Goal: Task Accomplishment & Management: Manage account settings

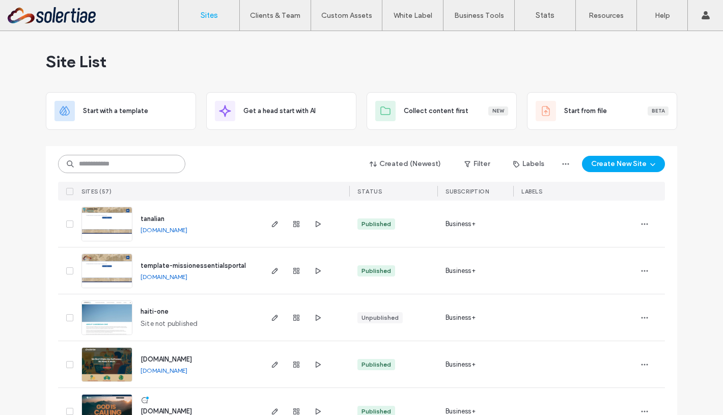
click at [147, 165] on input at bounding box center [121, 164] width 127 height 18
type input "*******"
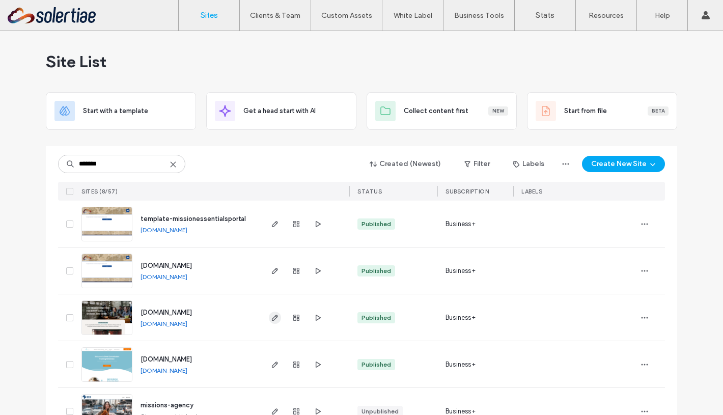
click at [273, 319] on icon "button" at bounding box center [275, 318] width 8 height 8
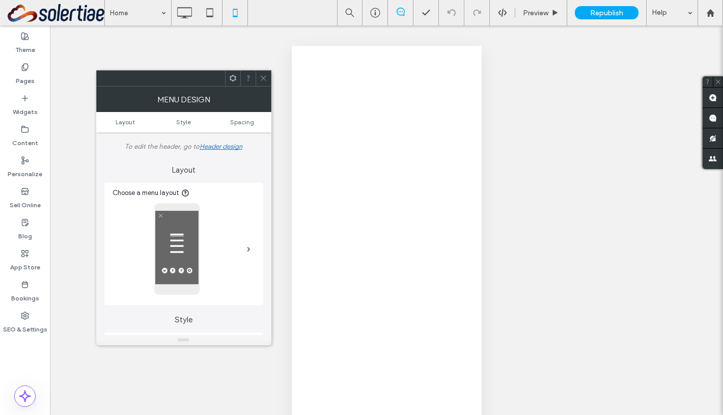
select select "***"
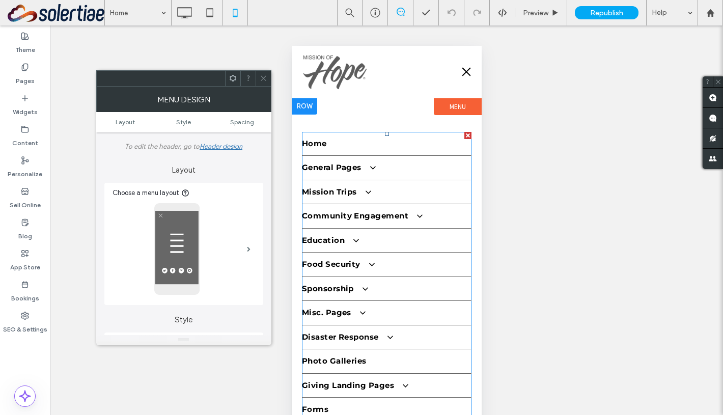
click at [341, 146] on link "Home" at bounding box center [386, 144] width 170 height 24
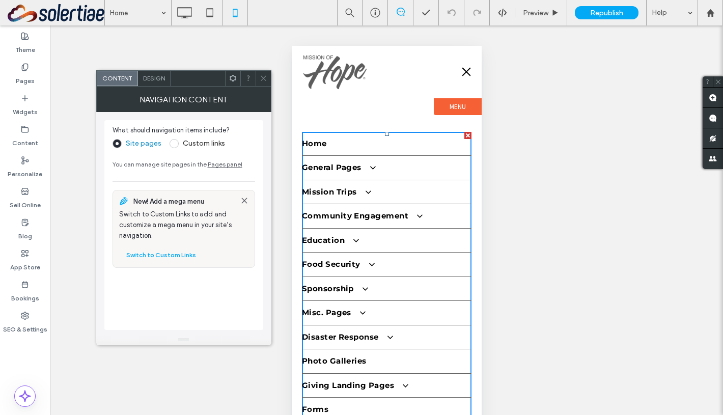
click at [180, 146] on label "Custom links" at bounding box center [198, 143] width 56 height 9
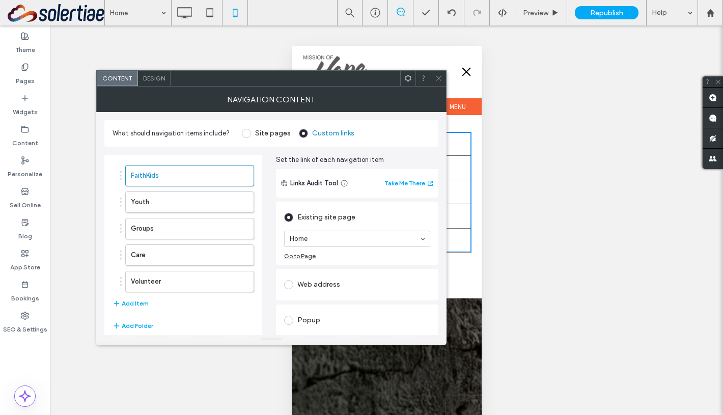
click at [257, 133] on label "Site pages" at bounding box center [273, 133] width 36 height 9
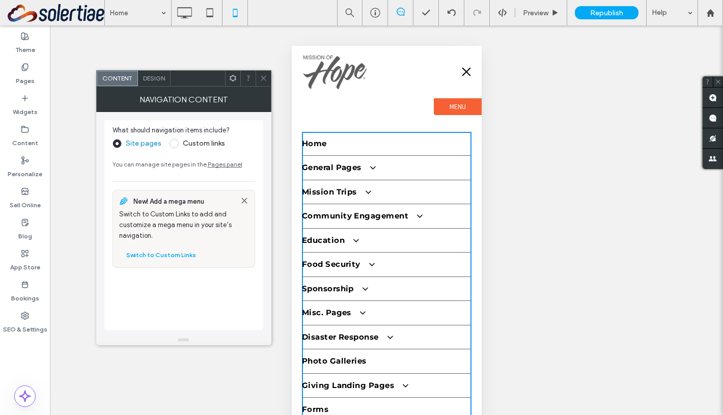
click at [165, 82] on div "Design" at bounding box center [154, 78] width 33 height 15
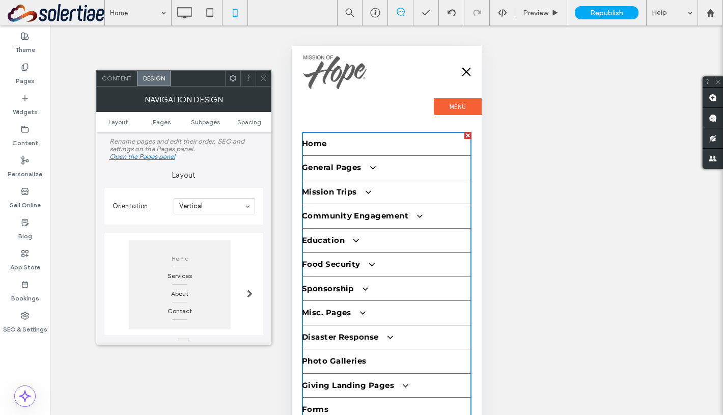
click at [354, 156] on link "General Pages" at bounding box center [386, 168] width 170 height 24
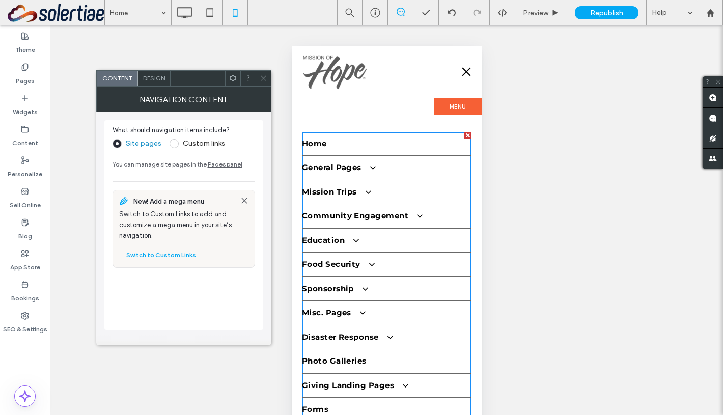
click at [208, 147] on label "Custom links" at bounding box center [204, 143] width 42 height 9
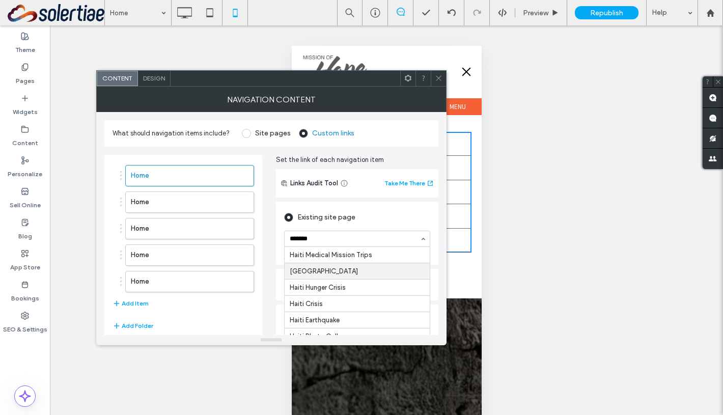
type input "********"
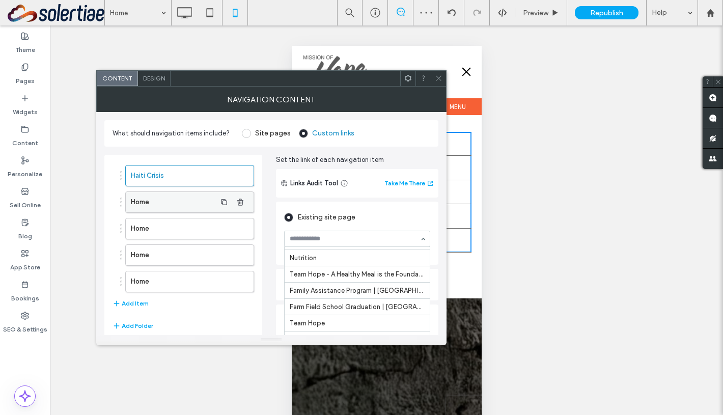
click at [170, 205] on label "Home" at bounding box center [173, 202] width 85 height 20
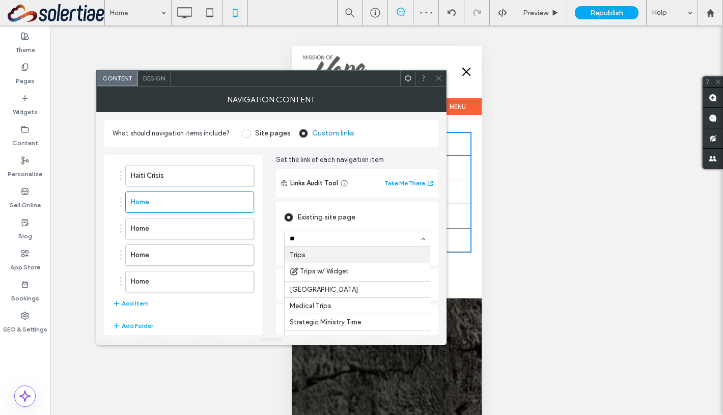
type input "***"
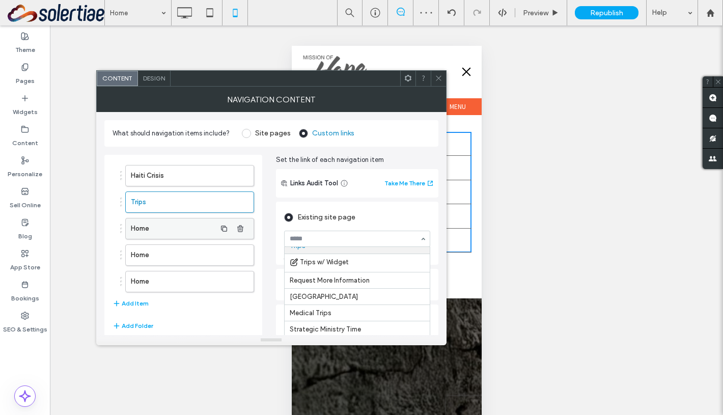
click at [184, 229] on label "Home" at bounding box center [173, 228] width 85 height 20
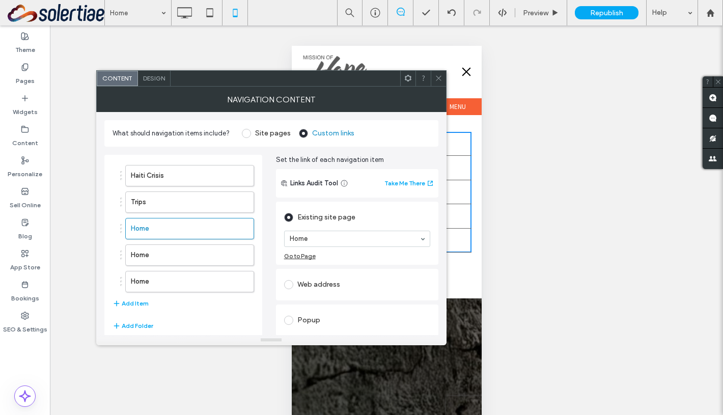
click at [299, 283] on div "Web address" at bounding box center [357, 285] width 146 height 16
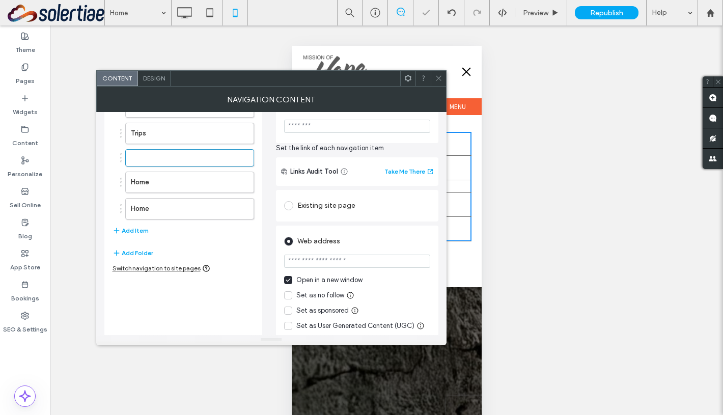
scroll to position [79, 0]
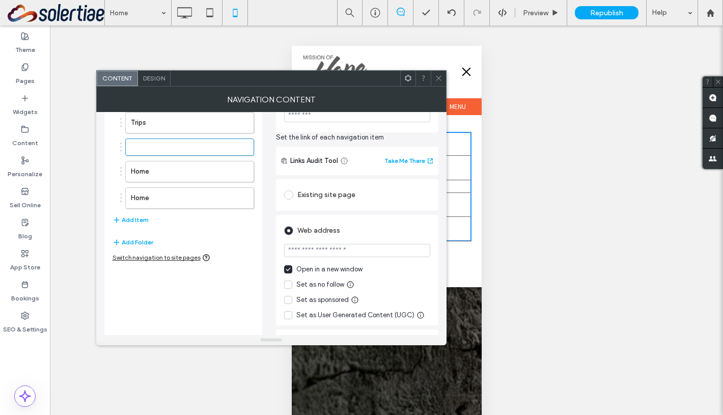
click at [332, 251] on input "url" at bounding box center [357, 250] width 146 height 13
paste input "**********"
type input "**********"
click at [290, 268] on span at bounding box center [288, 269] width 8 height 8
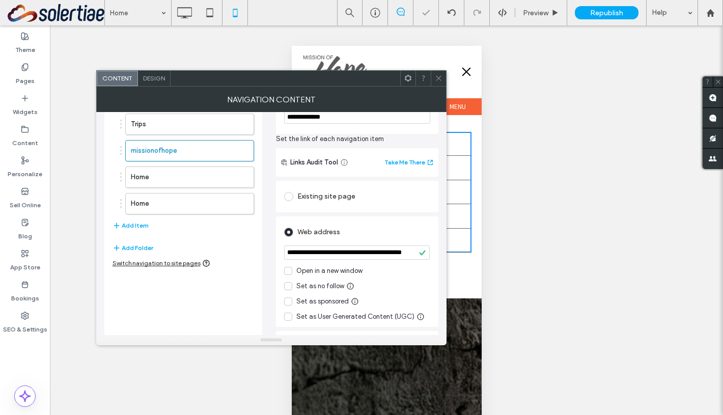
scroll to position [0, 0]
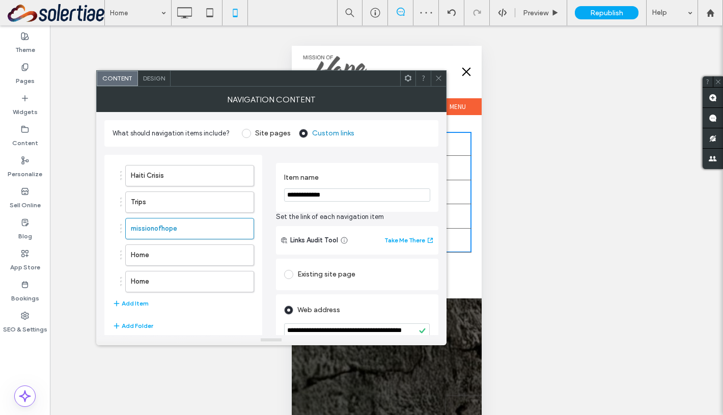
click at [328, 192] on input "**********" at bounding box center [357, 194] width 146 height 13
type input "*"
type input "**********"
click at [173, 254] on label "Home" at bounding box center [173, 255] width 85 height 20
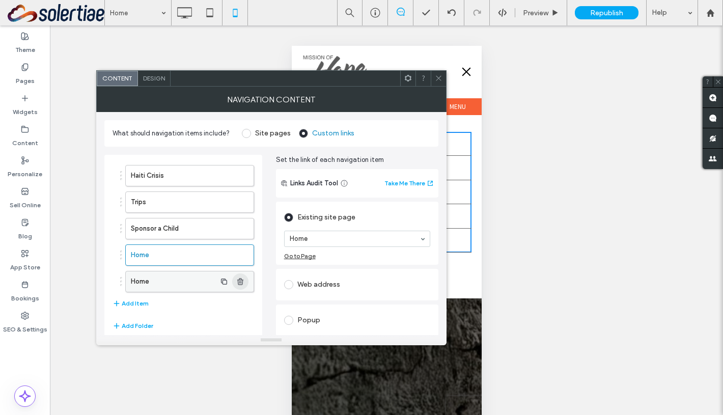
click at [237, 281] on icon "button" at bounding box center [240, 282] width 8 height 8
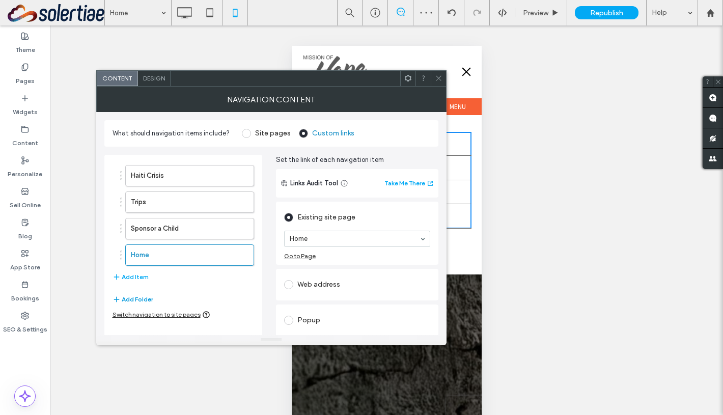
click at [146, 295] on button "Add Folder" at bounding box center [133, 299] width 41 height 12
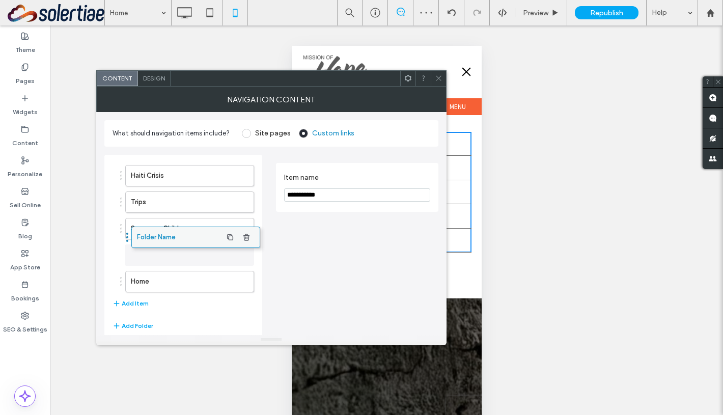
drag, startPoint x: 155, startPoint y: 288, endPoint x: 161, endPoint y: 243, distance: 44.7
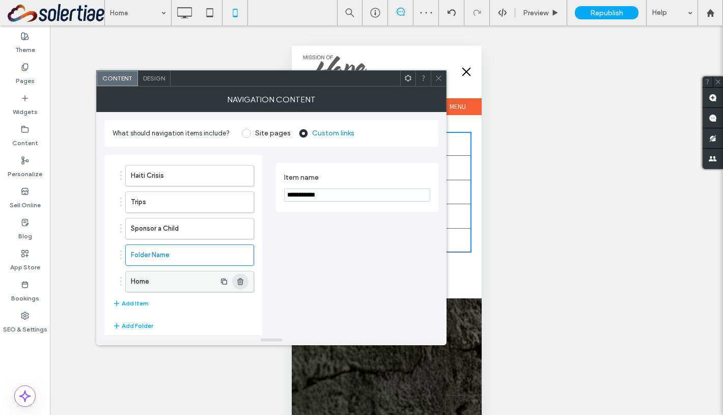
click at [239, 282] on use "button" at bounding box center [240, 281] width 6 height 7
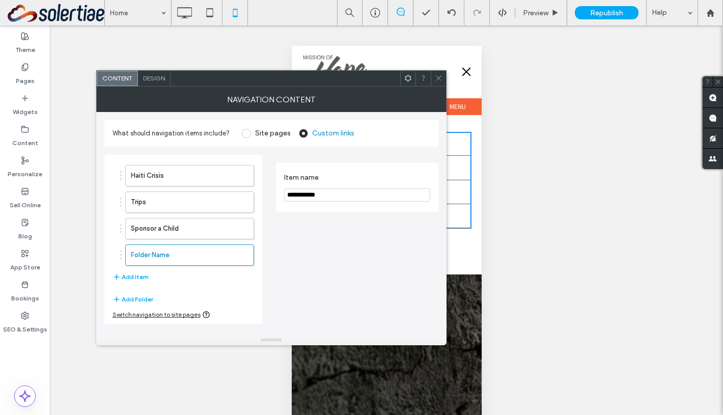
click at [334, 188] on input "**********" at bounding box center [357, 194] width 146 height 13
type input "********"
click at [140, 275] on button "Add Item" at bounding box center [131, 277] width 36 height 12
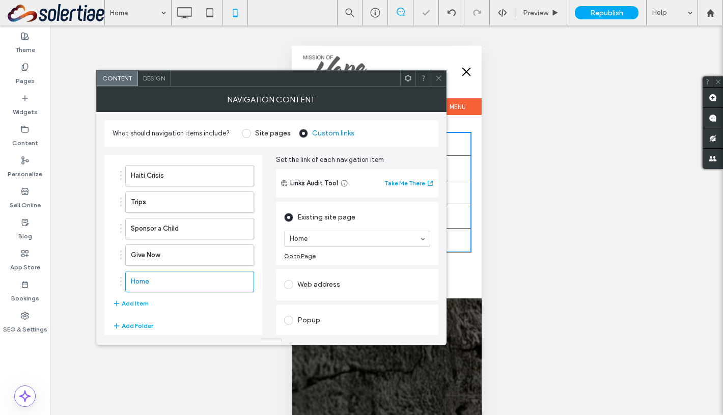
drag, startPoint x: 152, startPoint y: 277, endPoint x: 204, endPoint y: 265, distance: 52.7
click at [204, 265] on div "Haiti Crisis Trips Sponsor a Child Give Now Home Add Item" at bounding box center [184, 237] width 142 height 155
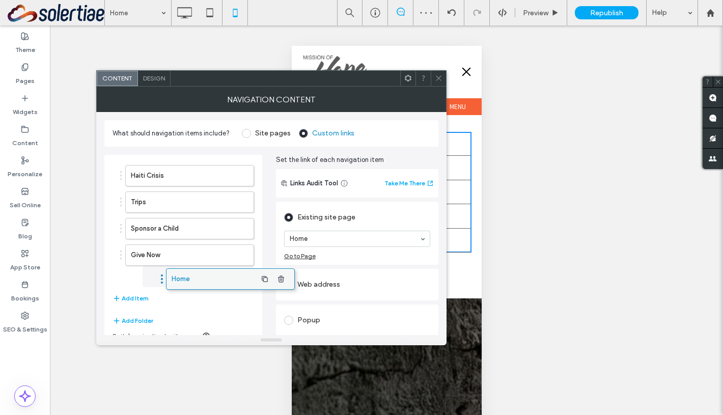
drag, startPoint x: 150, startPoint y: 281, endPoint x: 190, endPoint y: 279, distance: 40.8
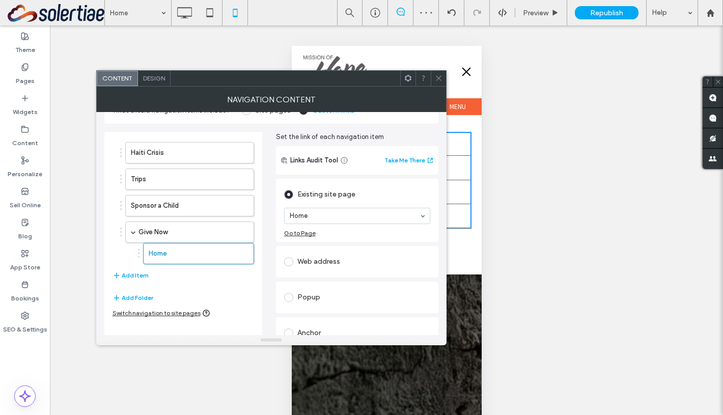
scroll to position [38, 0]
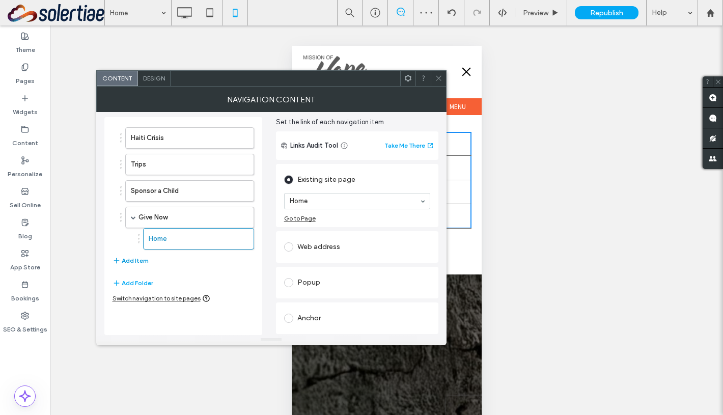
click at [135, 262] on button "Add Item" at bounding box center [131, 261] width 36 height 12
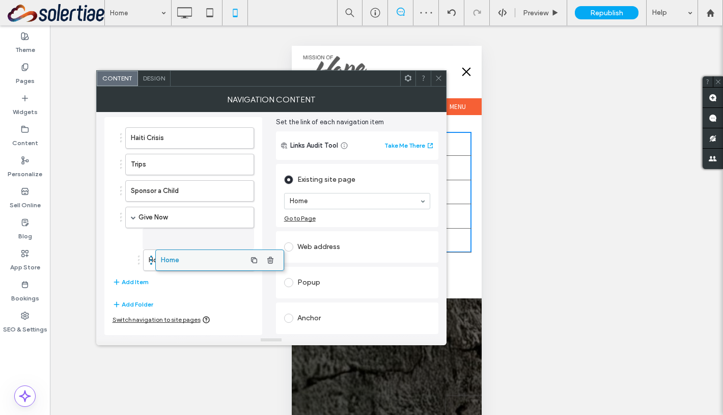
drag, startPoint x: 149, startPoint y: 263, endPoint x: 179, endPoint y: 259, distance: 30.4
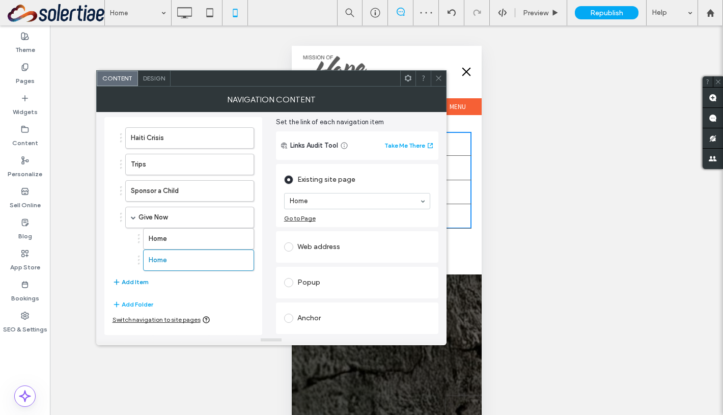
click at [127, 281] on button "Add Item" at bounding box center [131, 282] width 36 height 12
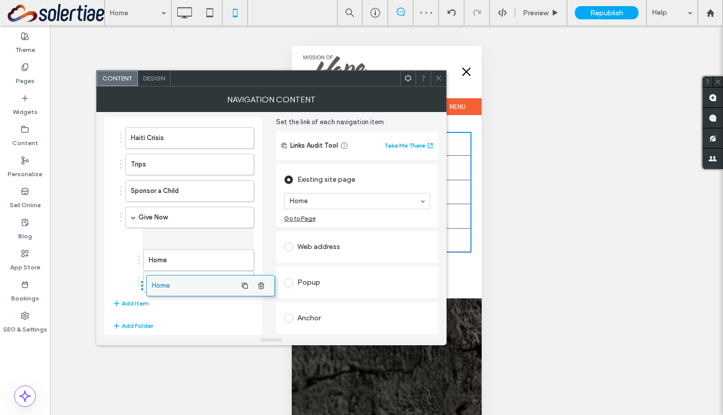
drag, startPoint x: 142, startPoint y: 283, endPoint x: 163, endPoint y: 282, distance: 20.9
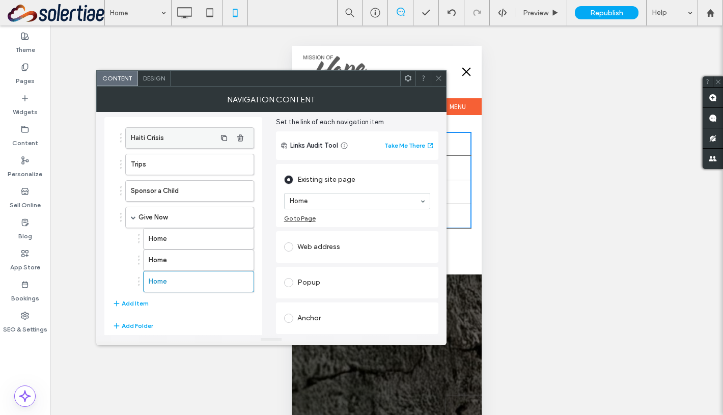
scroll to position [53, 0]
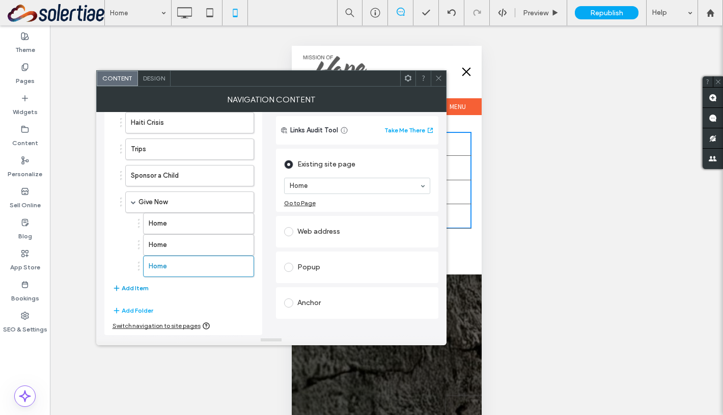
click at [141, 285] on button "Add Item" at bounding box center [131, 288] width 36 height 12
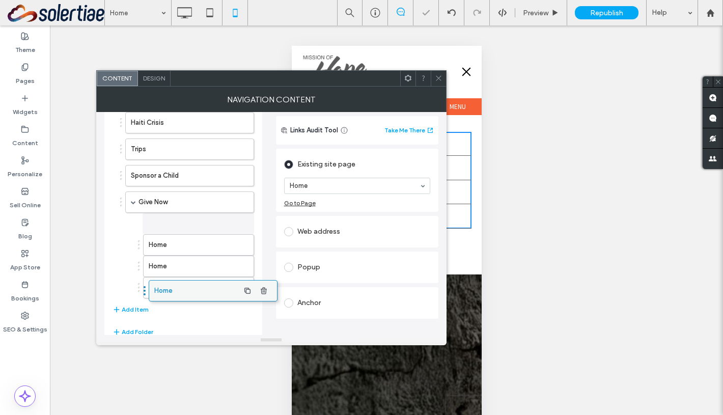
drag, startPoint x: 145, startPoint y: 286, endPoint x: 169, endPoint y: 284, distance: 24.0
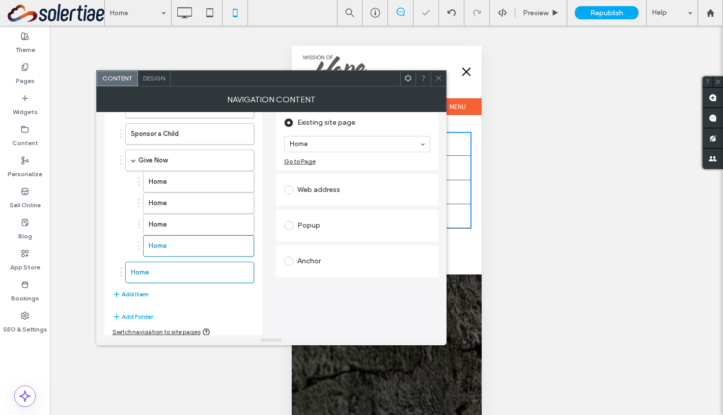
scroll to position [74, 0]
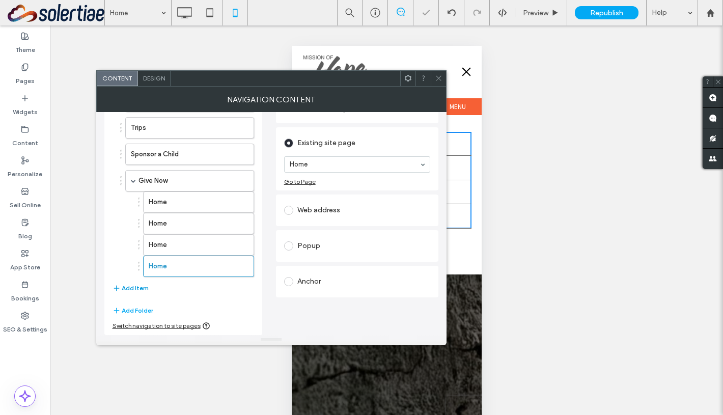
click at [135, 294] on button "Add Item" at bounding box center [131, 288] width 36 height 12
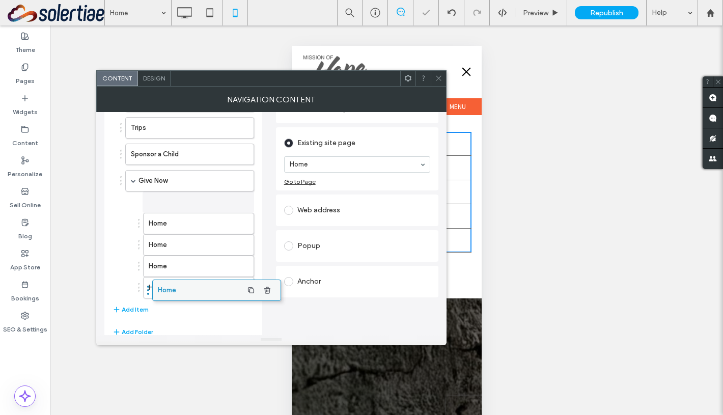
drag, startPoint x: 140, startPoint y: 293, endPoint x: 167, endPoint y: 290, distance: 27.1
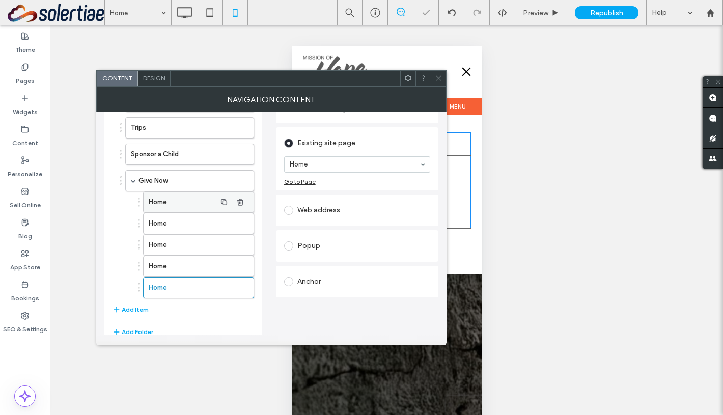
click at [166, 205] on label "Home" at bounding box center [182, 202] width 67 height 20
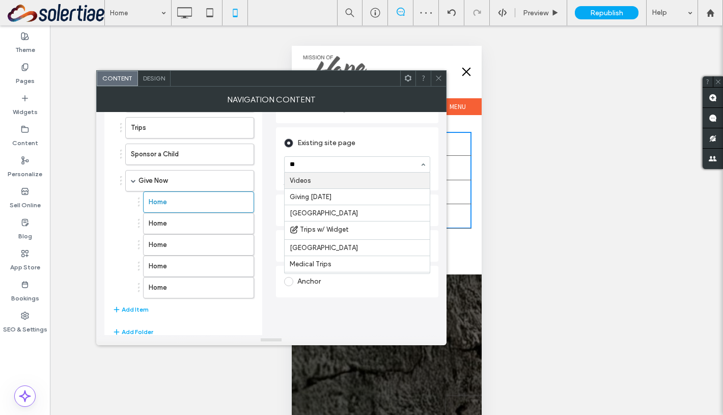
type input "***"
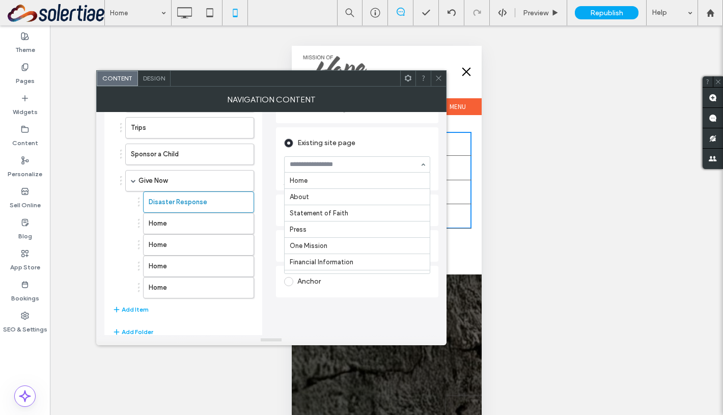
scroll to position [1550, 0]
click at [157, 218] on label "Home" at bounding box center [182, 223] width 67 height 20
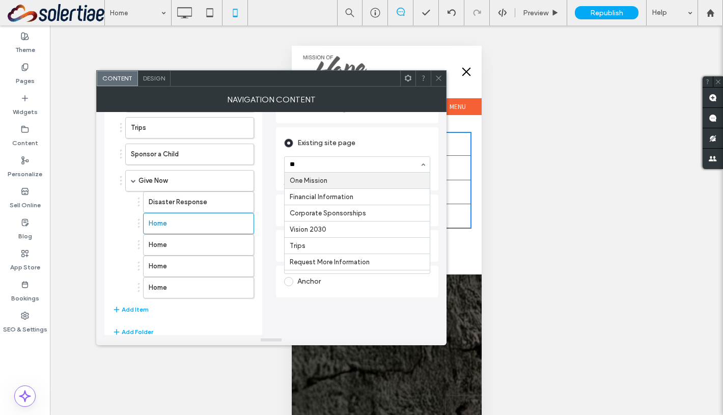
type input "***"
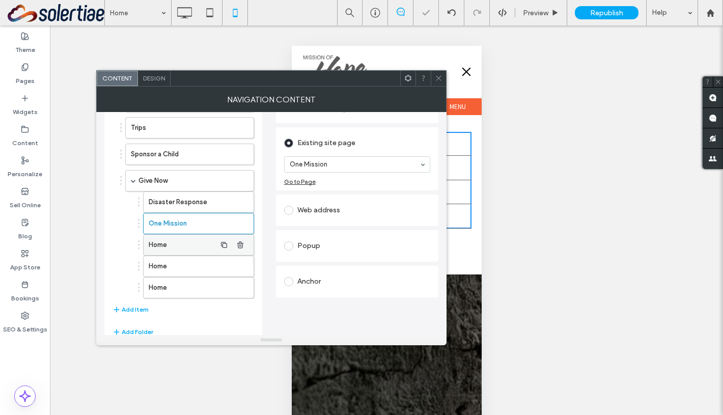
click at [210, 240] on label "Home" at bounding box center [182, 245] width 67 height 20
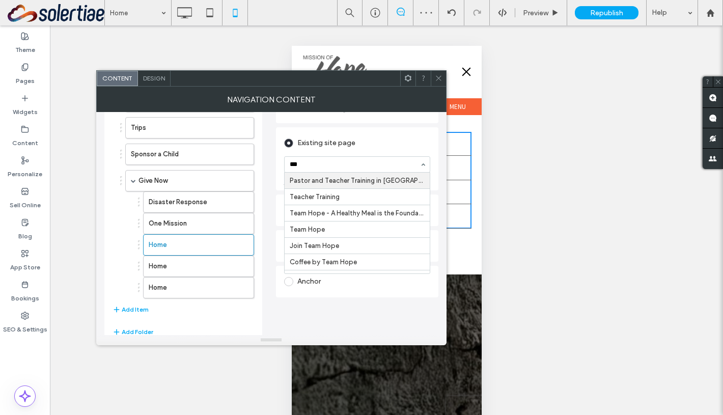
type input "****"
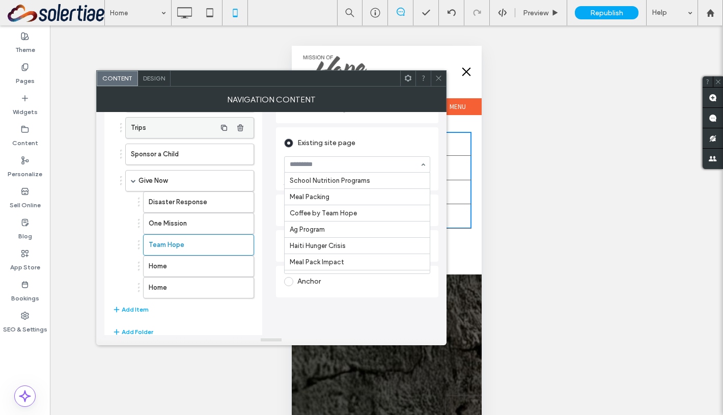
scroll to position [96, 0]
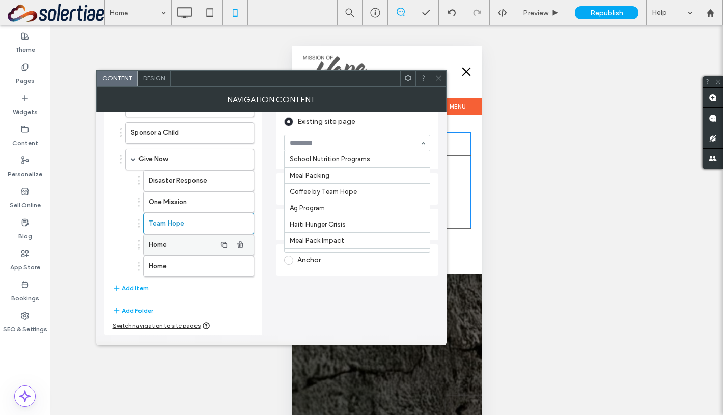
click at [168, 254] on label "Home" at bounding box center [182, 245] width 67 height 20
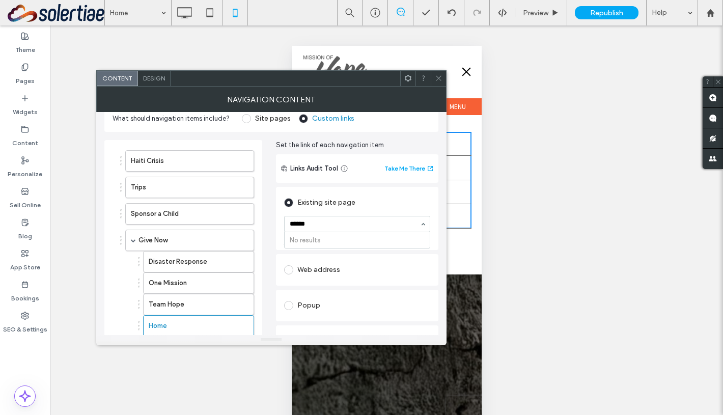
scroll to position [10, 0]
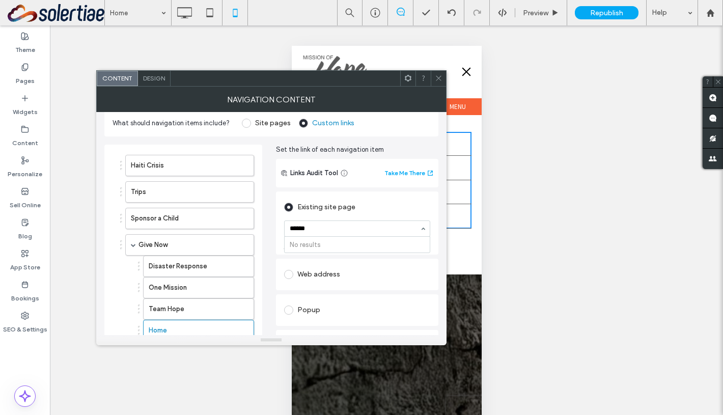
type input "******"
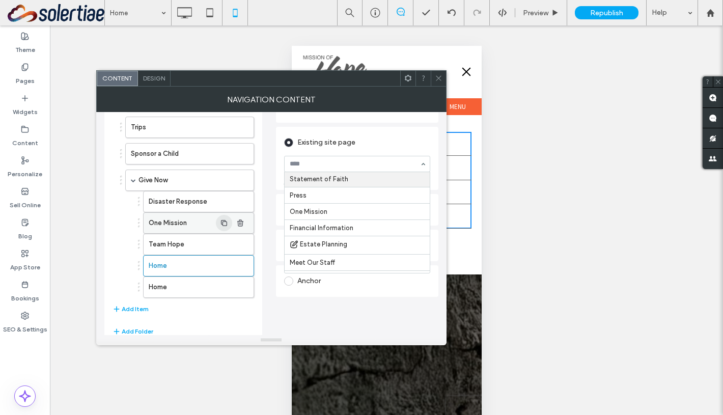
scroll to position [92, 0]
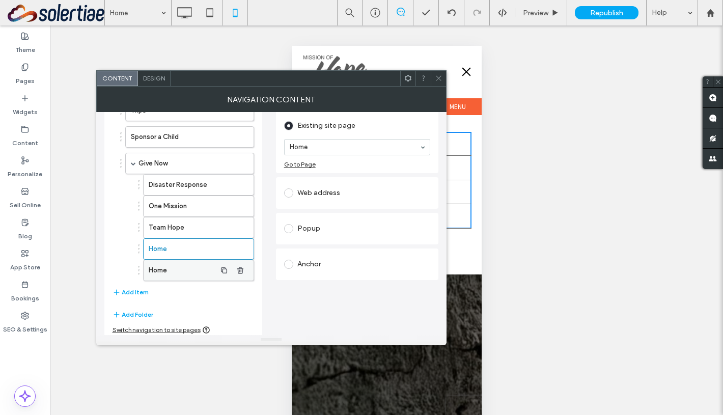
click at [191, 266] on label "Home" at bounding box center [182, 270] width 67 height 20
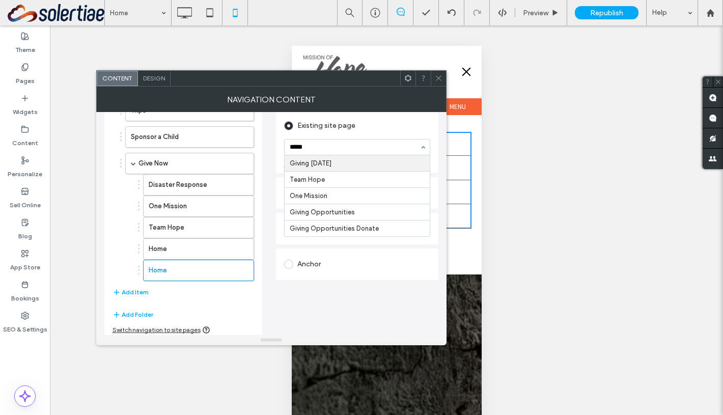
type input "******"
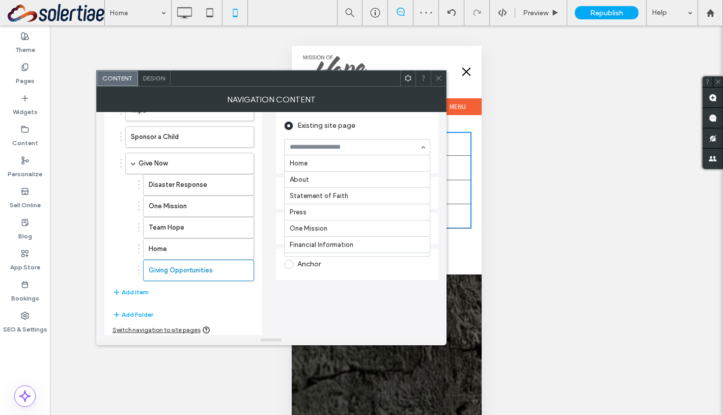
scroll to position [1667, 0]
click at [126, 292] on button "Add Item" at bounding box center [131, 292] width 36 height 12
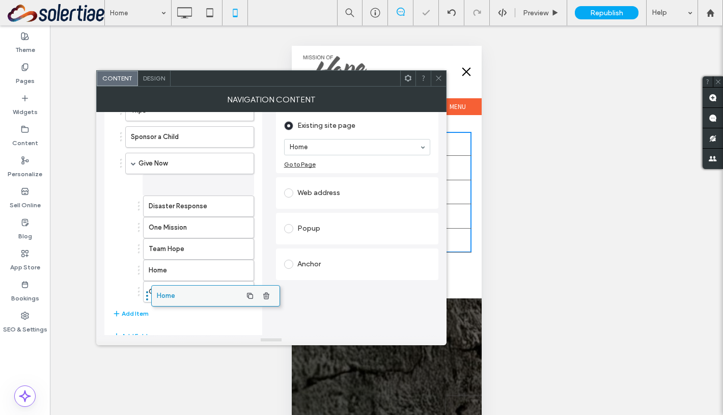
drag, startPoint x: 139, startPoint y: 294, endPoint x: 164, endPoint y: 293, distance: 26.0
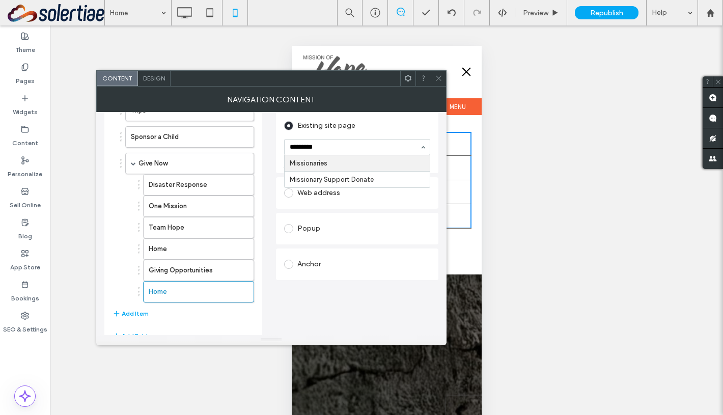
type input "**********"
click at [435, 78] on icon at bounding box center [439, 78] width 8 height 8
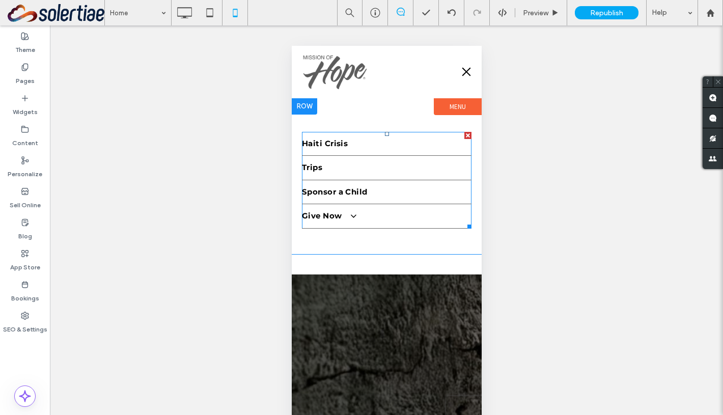
click at [417, 196] on link "Sponsor a Child" at bounding box center [386, 192] width 170 height 24
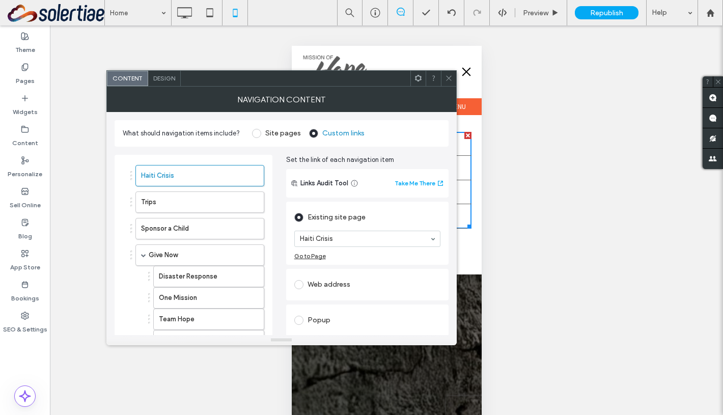
click at [173, 82] on div "Design" at bounding box center [164, 78] width 33 height 15
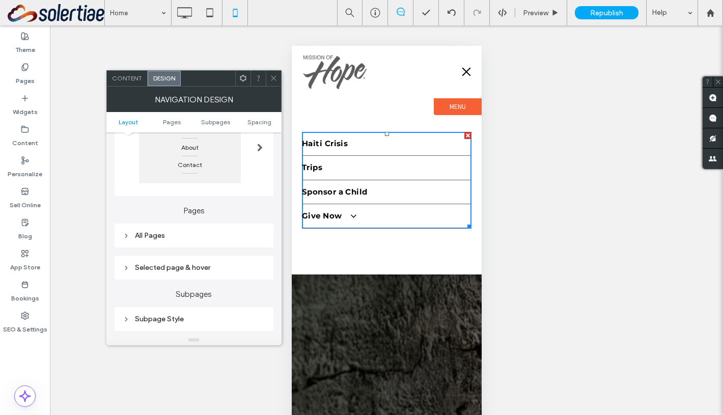
scroll to position [203, 0]
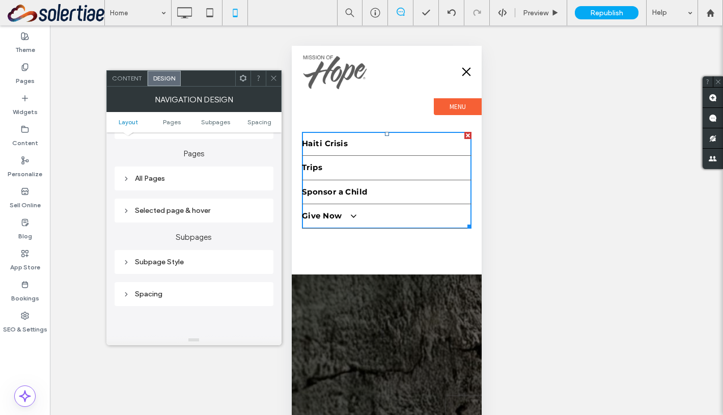
click at [273, 79] on icon at bounding box center [274, 78] width 8 height 8
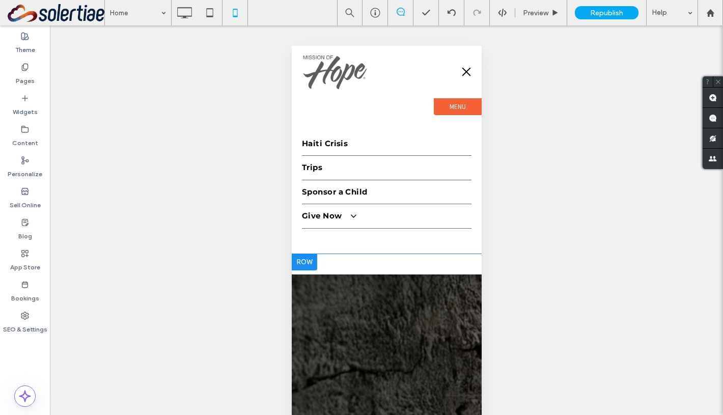
scroll to position [6, 0]
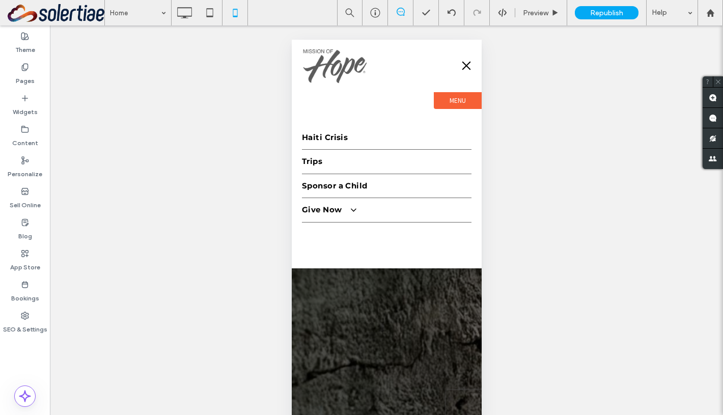
click at [418, 315] on div at bounding box center [386, 234] width 190 height 388
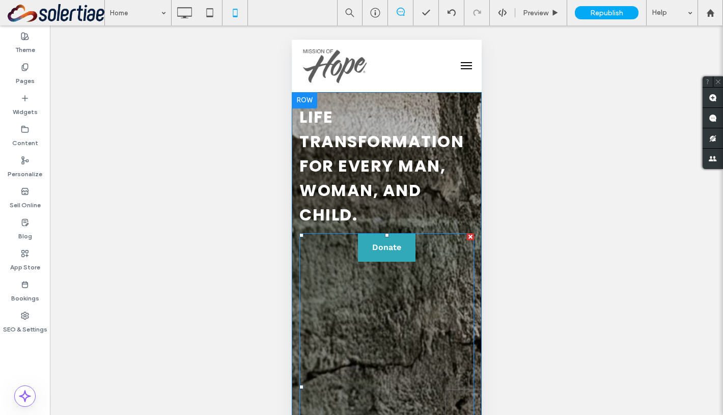
click at [408, 314] on span at bounding box center [386, 387] width 175 height 308
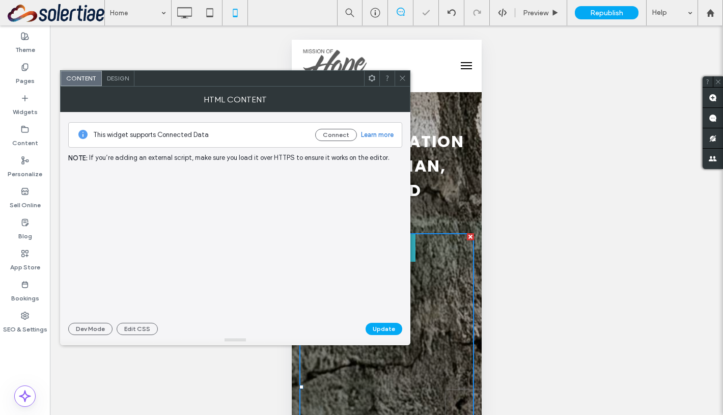
click at [399, 77] on icon at bounding box center [403, 78] width 8 height 8
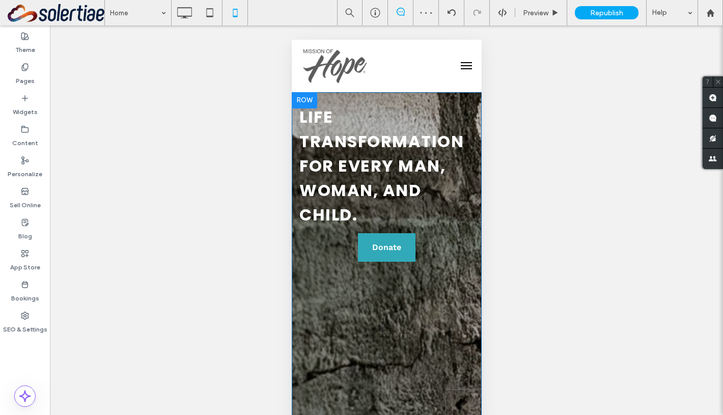
click at [479, 231] on div "LIFE TRANSFORMATION FOR EVERY MAN, WOMAN, AND CHILD. Donate Click To Paste" at bounding box center [386, 323] width 190 height 446
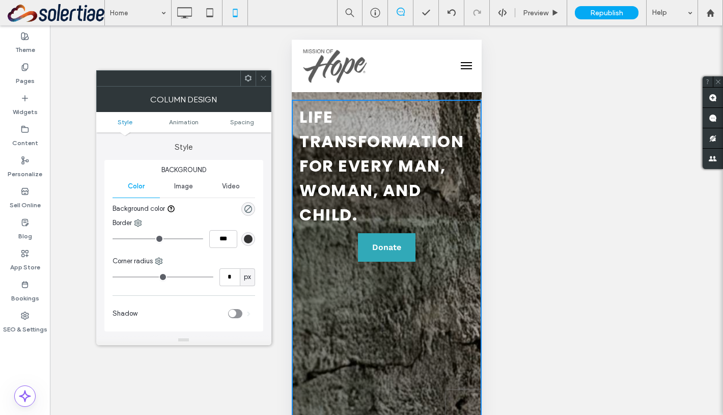
click at [189, 191] on div "Image" at bounding box center [183, 186] width 47 height 22
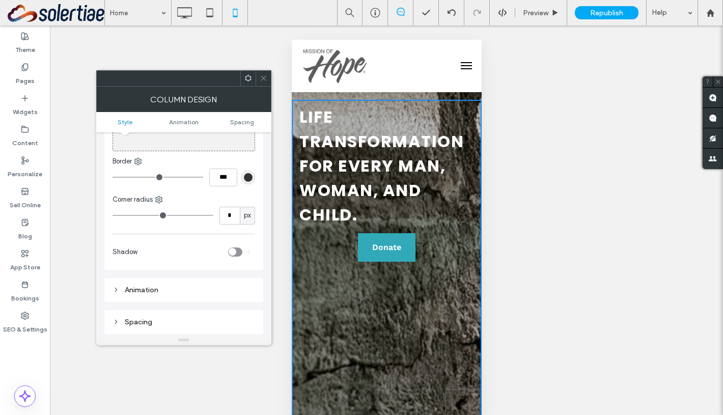
scroll to position [129, 0]
click at [263, 74] on span at bounding box center [264, 78] width 8 height 15
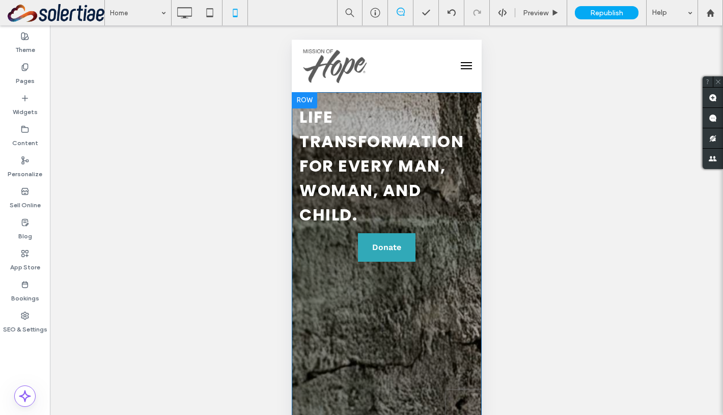
click at [305, 98] on div at bounding box center [303, 100] width 25 height 16
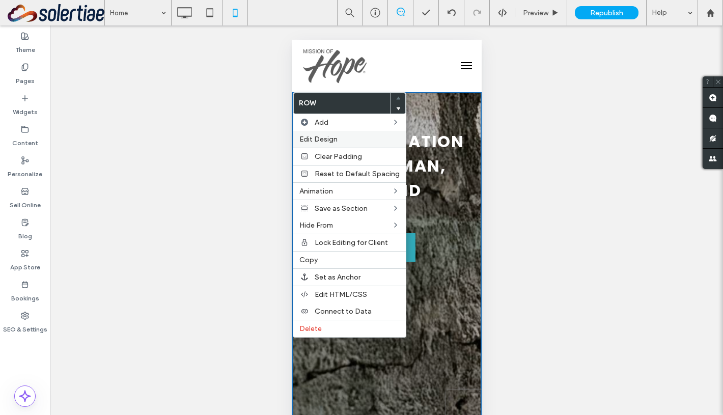
click at [346, 141] on label "Edit Design" at bounding box center [349, 139] width 100 height 9
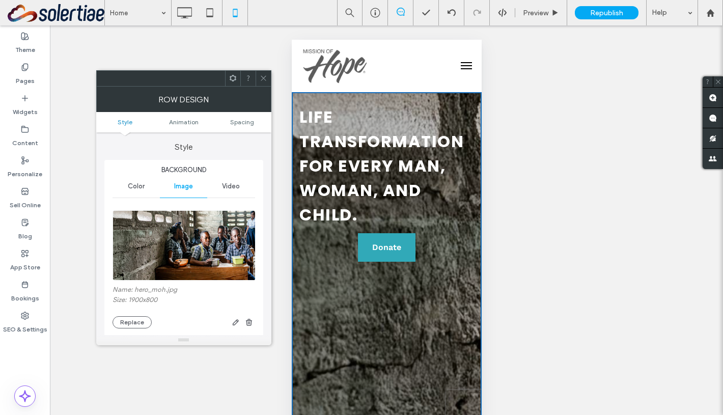
click at [202, 232] on img at bounding box center [185, 245] width 144 height 70
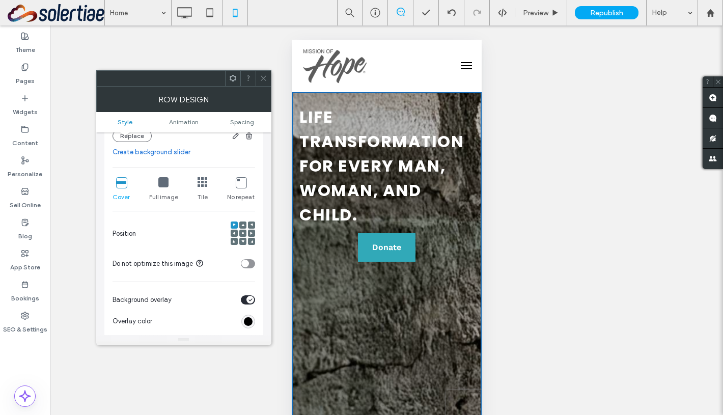
scroll to position [193, 0]
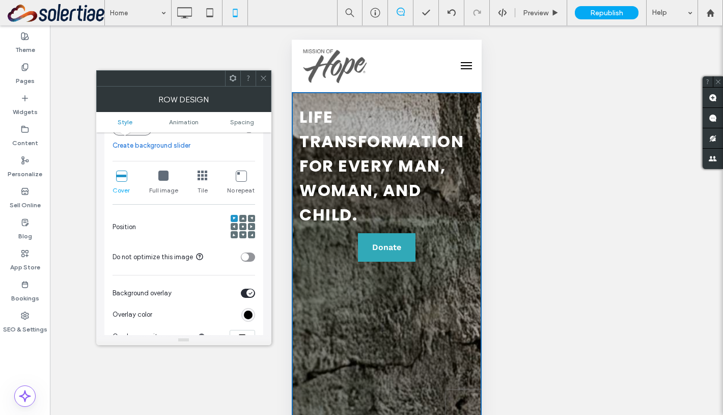
click at [245, 227] on div at bounding box center [242, 226] width 7 height 7
click at [244, 227] on div at bounding box center [242, 226] width 7 height 7
click at [243, 228] on icon at bounding box center [242, 226] width 3 height 3
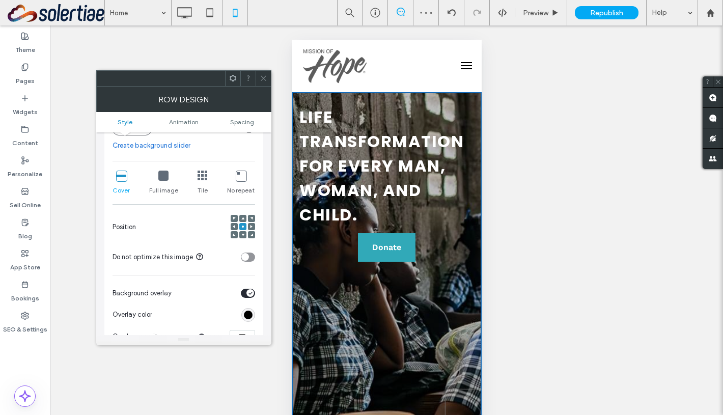
click at [258, 75] on div at bounding box center [263, 78] width 15 height 15
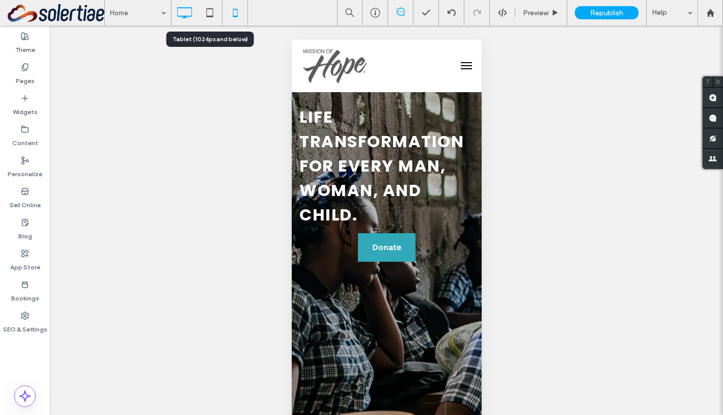
click at [186, 16] on icon at bounding box center [184, 13] width 20 height 20
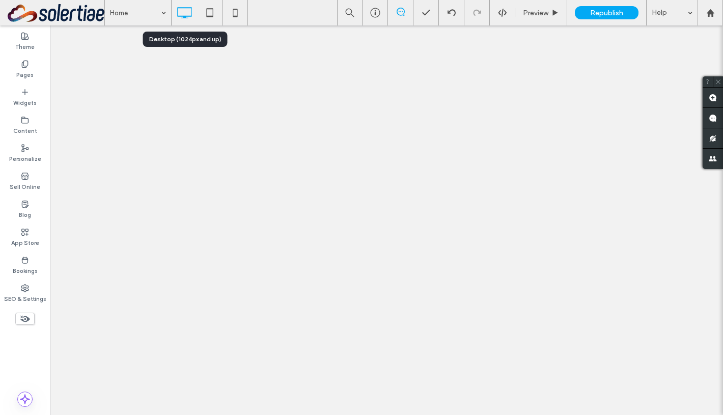
scroll to position [0, 0]
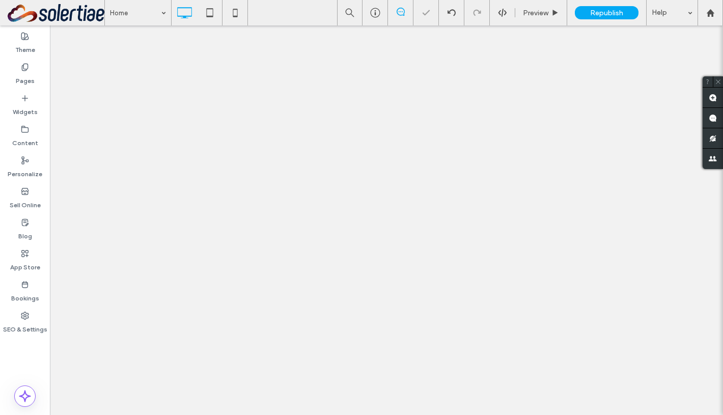
select select "***"
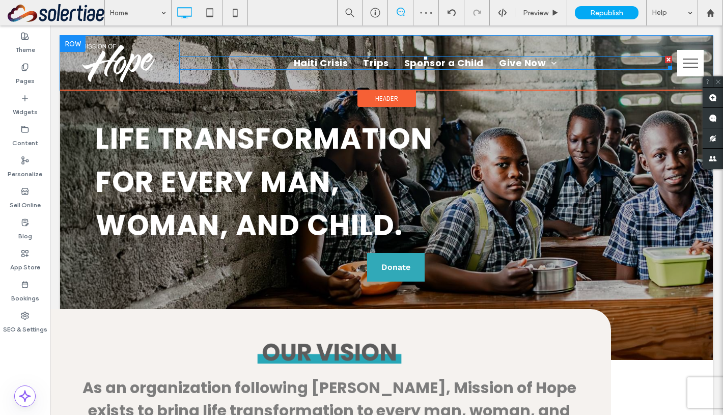
click at [485, 63] on link "Sponsor a Child" at bounding box center [444, 63] width 95 height 14
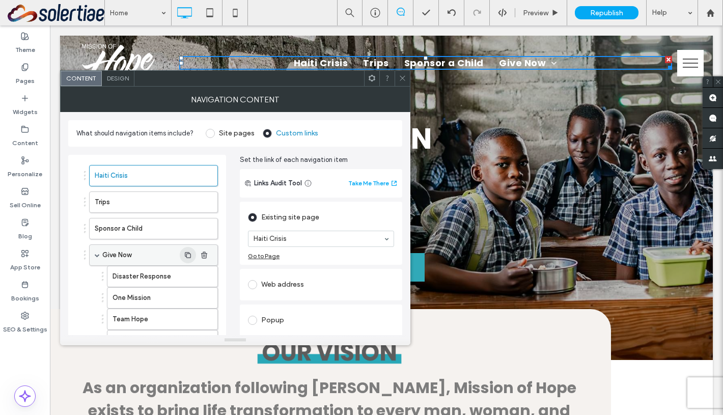
scroll to position [78, 0]
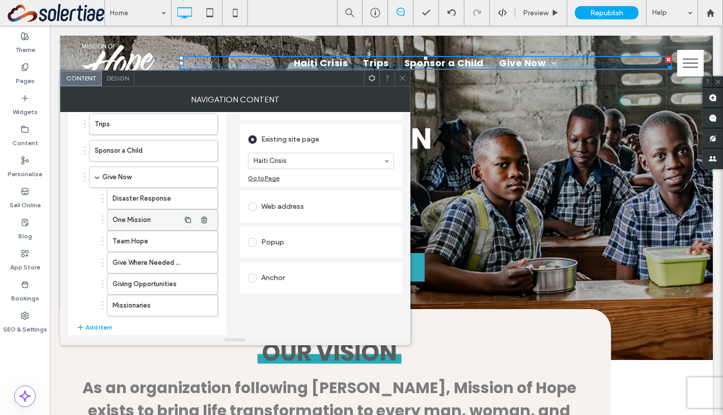
click at [154, 217] on label "One Mission" at bounding box center [146, 220] width 67 height 20
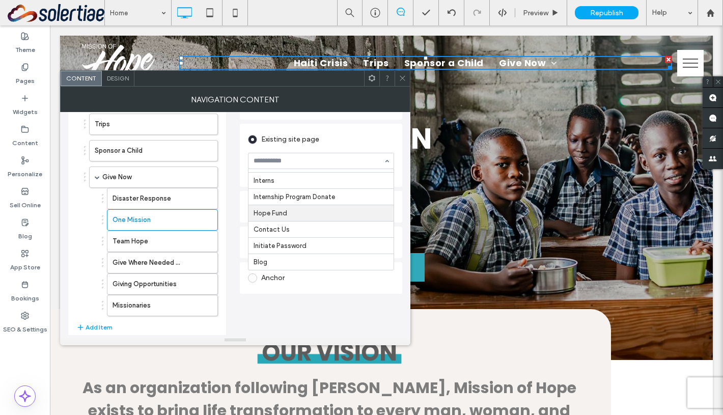
scroll to position [1661, 0]
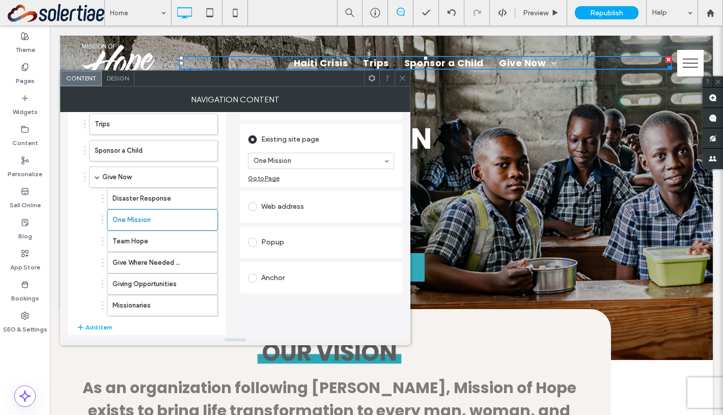
click at [347, 118] on div "Links Audit Tool Take Me There" at bounding box center [321, 105] width 162 height 29
click at [161, 263] on label "Give Where Needed Most" at bounding box center [146, 263] width 67 height 20
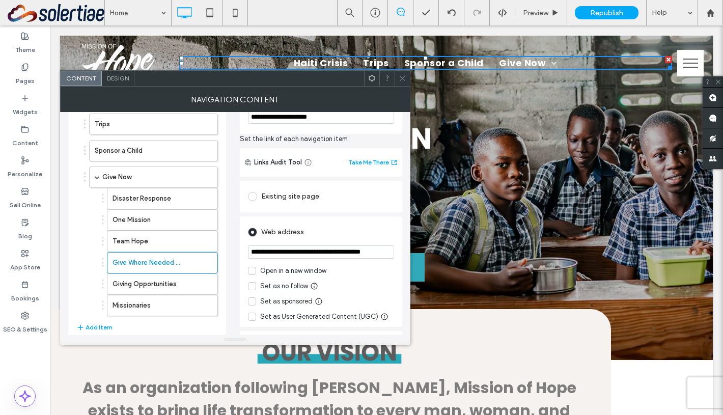
click at [304, 254] on input "**********" at bounding box center [321, 251] width 146 height 13
type input "**********"
click at [401, 80] on icon at bounding box center [403, 78] width 8 height 8
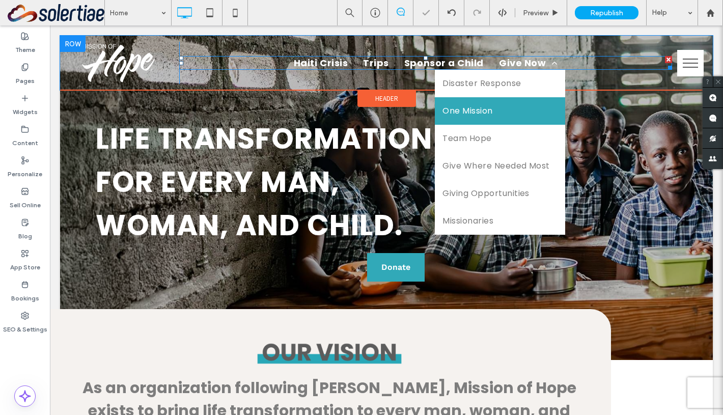
click at [486, 104] on link "One Mission" at bounding box center [500, 110] width 130 height 27
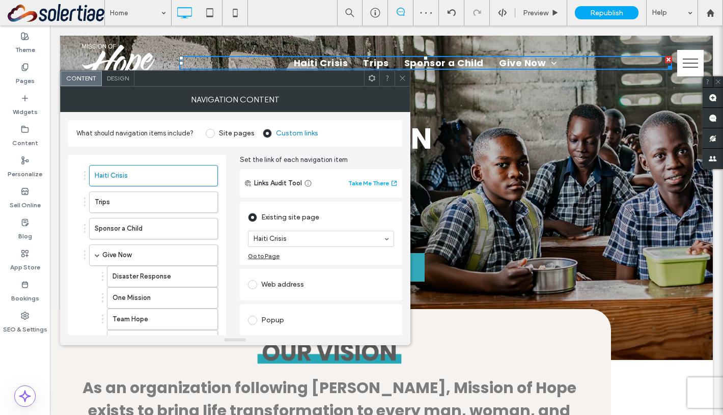
click at [404, 76] on icon at bounding box center [403, 78] width 8 height 8
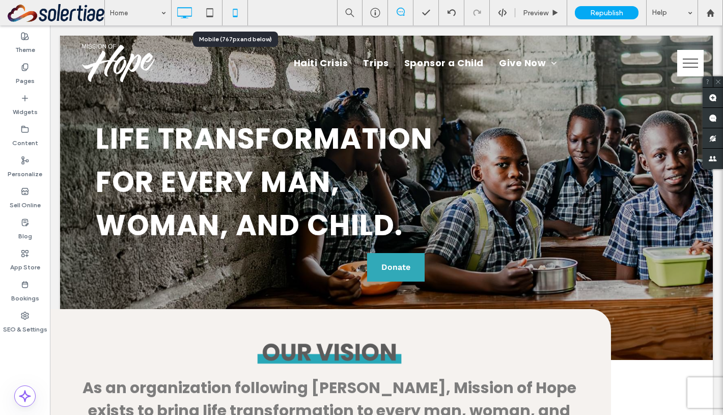
click at [240, 19] on icon at bounding box center [235, 13] width 20 height 20
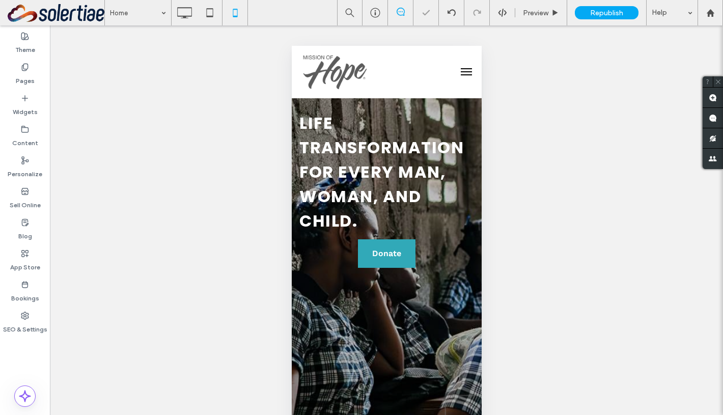
scroll to position [0, 0]
click at [465, 76] on button "menu" at bounding box center [466, 72] width 20 height 20
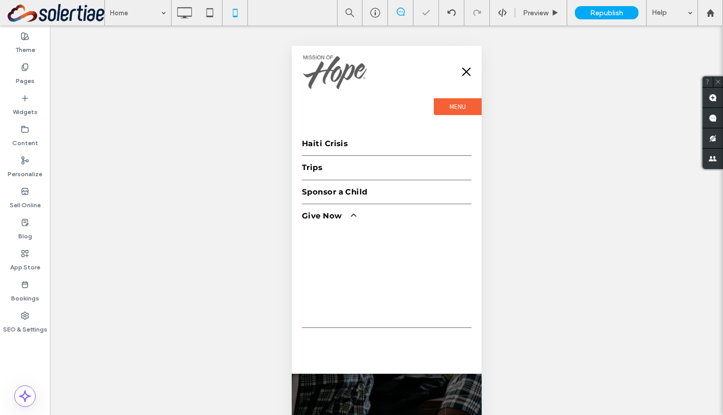
select select "***"
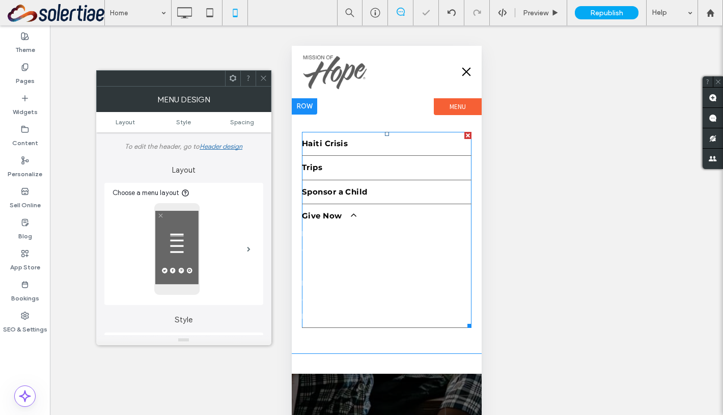
click at [403, 154] on link "Haiti Crisis" at bounding box center [386, 144] width 170 height 24
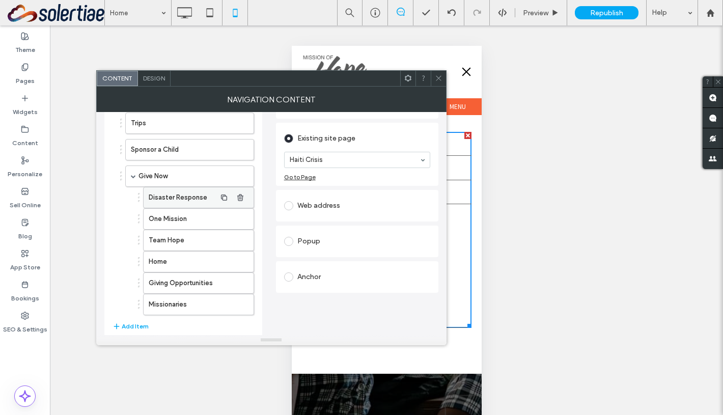
scroll to position [85, 0]
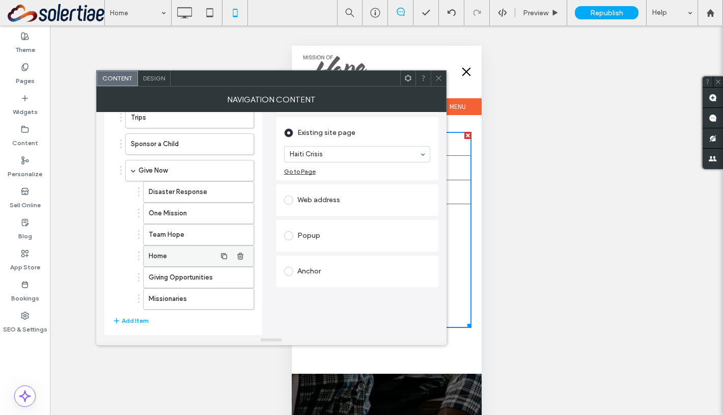
click at [171, 259] on label "Home" at bounding box center [182, 256] width 67 height 20
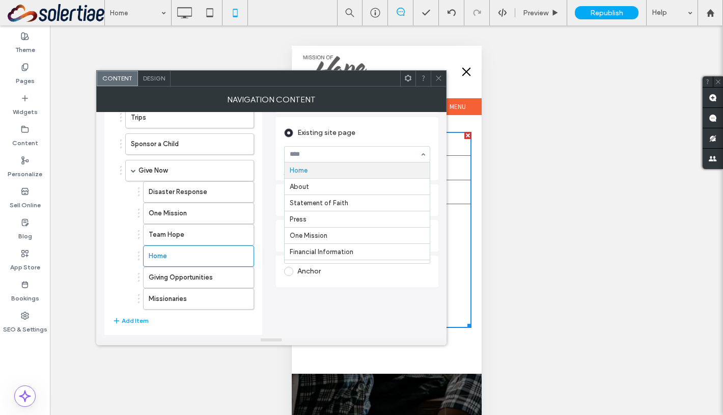
click at [354, 143] on section "Home About Statement of Faith Press One Mission Financial Information Estate Pl…" at bounding box center [357, 154] width 146 height 26
click at [328, 192] on div "Web address" at bounding box center [357, 200] width 146 height 16
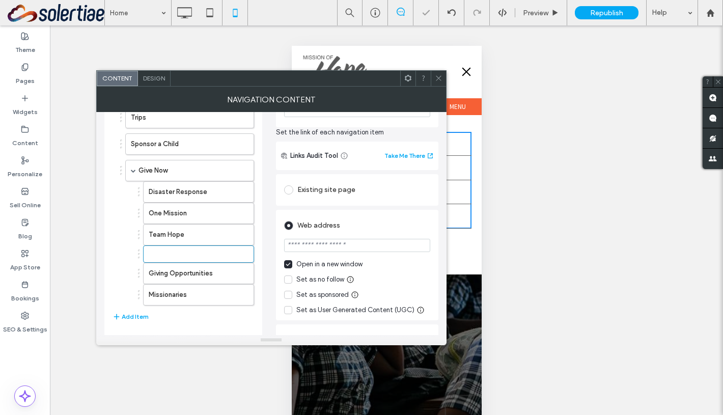
click at [324, 243] on input "url" at bounding box center [357, 245] width 146 height 13
paste input "**********"
type input "**********"
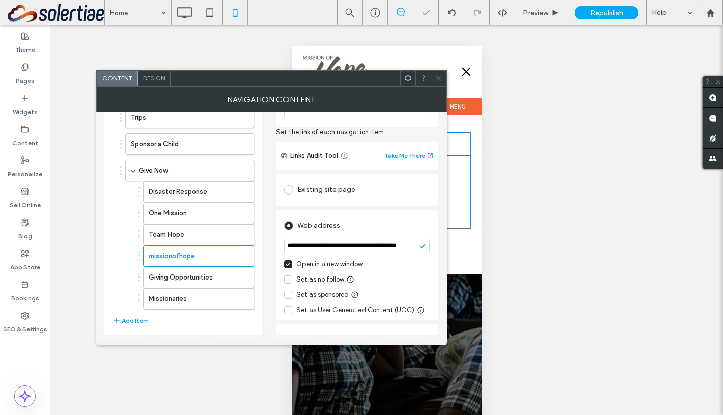
click at [290, 268] on span at bounding box center [288, 264] width 8 height 8
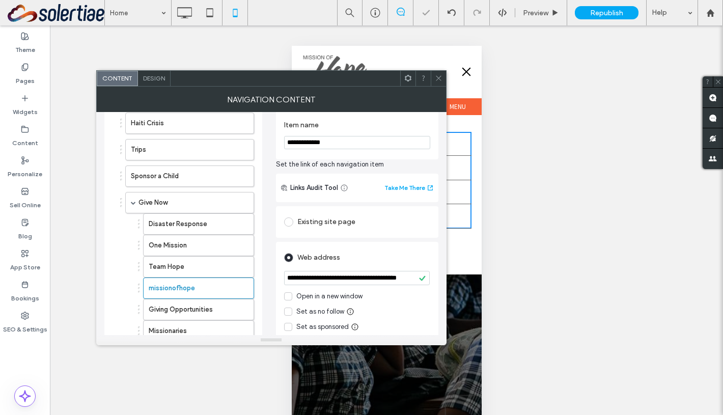
scroll to position [33, 0]
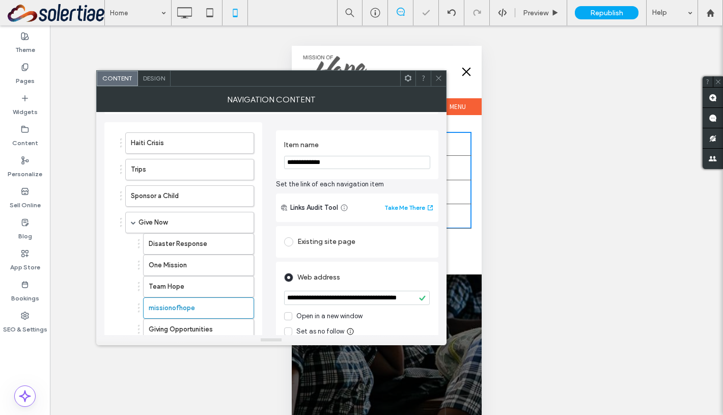
click at [328, 167] on input "**********" at bounding box center [357, 162] width 146 height 13
type input "**********"
click at [389, 125] on div "**********" at bounding box center [357, 282] width 162 height 321
click at [438, 79] on icon at bounding box center [439, 78] width 8 height 8
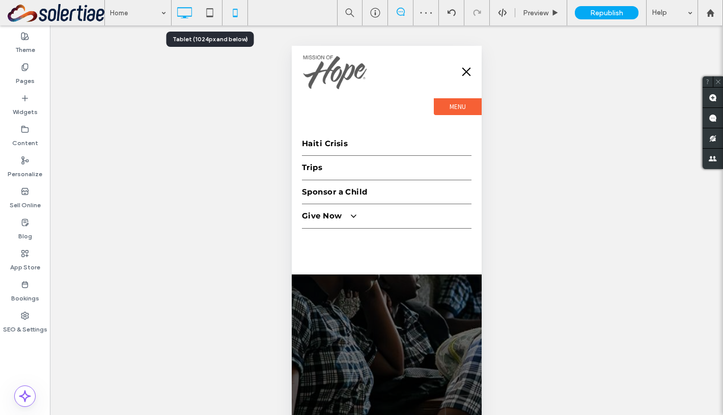
click at [193, 15] on icon at bounding box center [184, 13] width 20 height 20
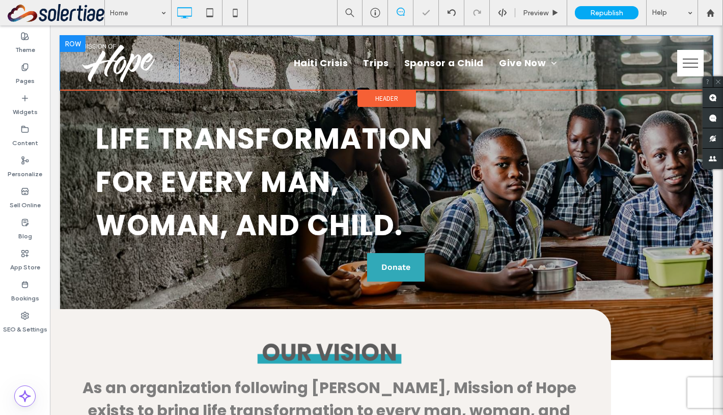
scroll to position [0, 0]
select select "***"
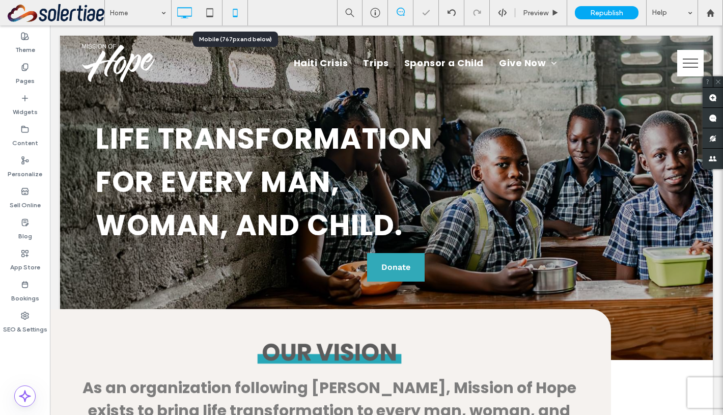
click at [231, 17] on icon at bounding box center [235, 13] width 20 height 20
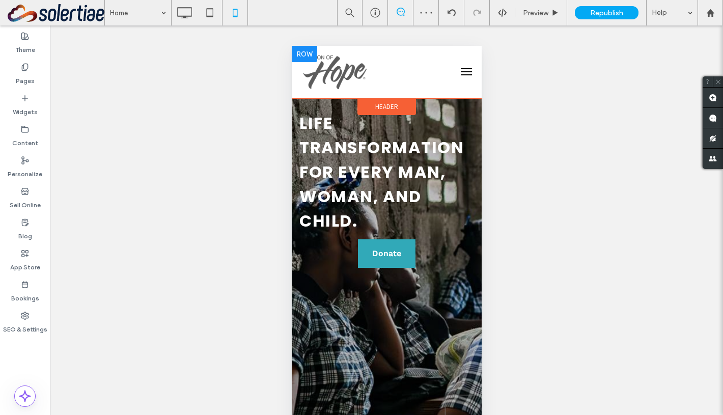
select select "***"
click at [461, 72] on span "menu" at bounding box center [465, 71] width 11 height 1
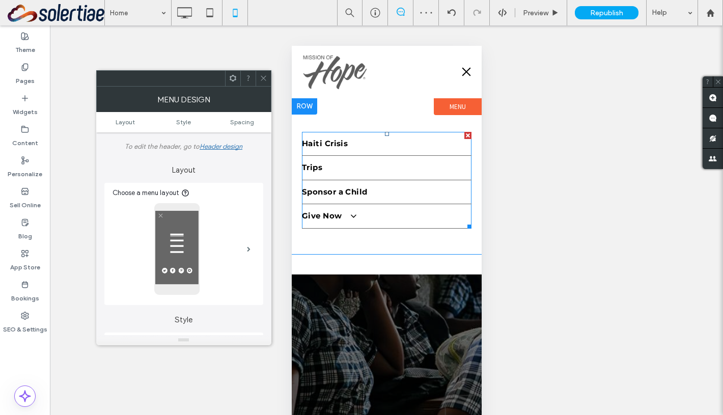
click at [389, 178] on link "Trips" at bounding box center [386, 168] width 170 height 24
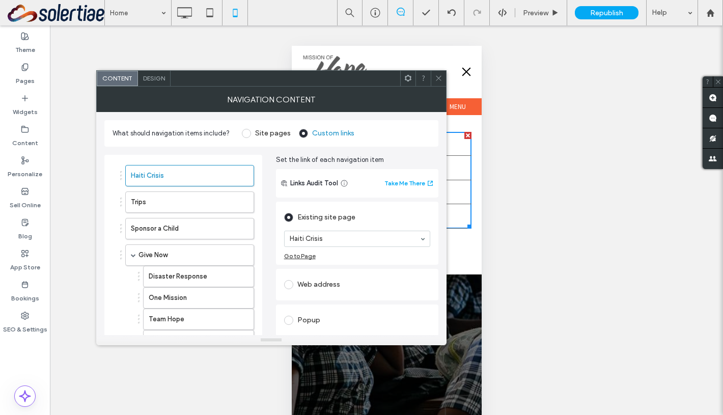
click at [155, 75] on span "Design" at bounding box center [154, 78] width 22 height 8
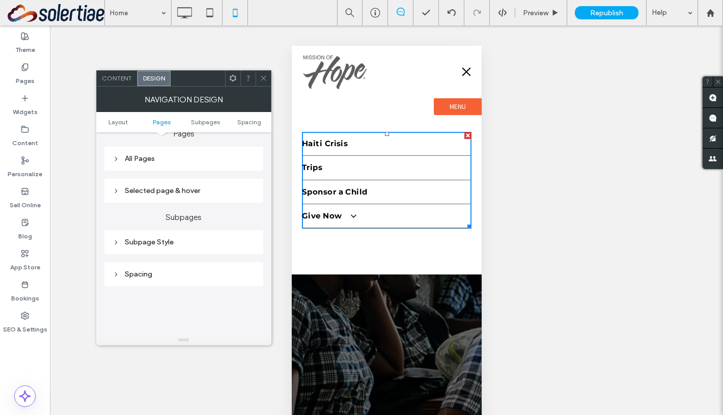
scroll to position [225, 0]
click at [141, 161] on div "All Pages" at bounding box center [184, 157] width 143 height 9
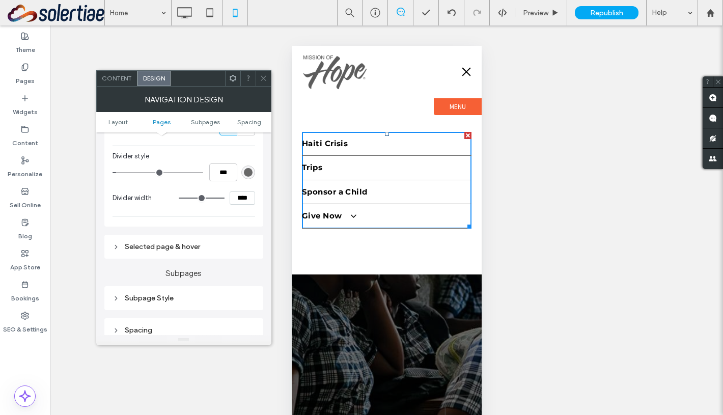
scroll to position [352, 0]
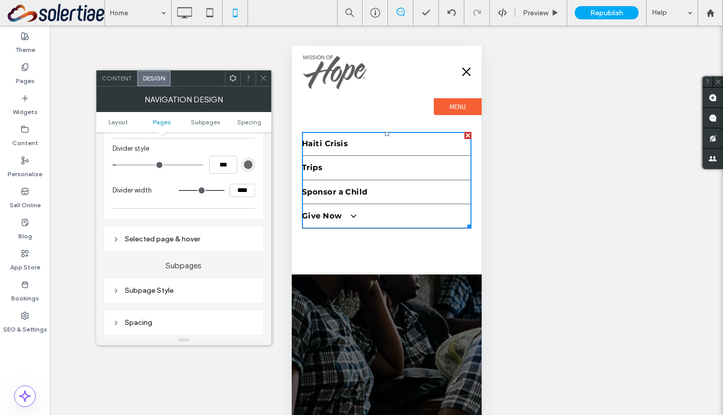
click at [186, 242] on div "Selected page & hover" at bounding box center [184, 239] width 143 height 9
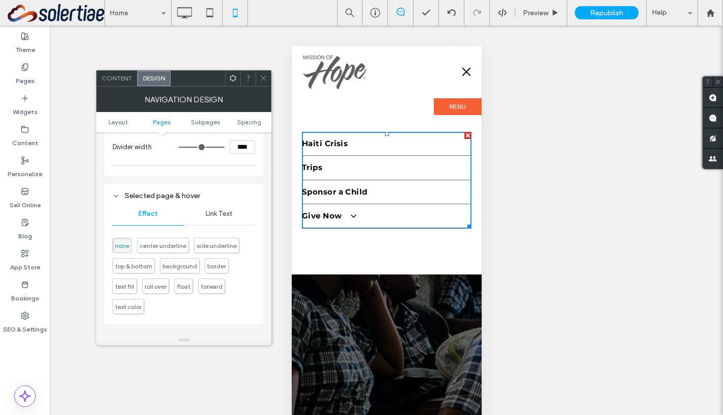
scroll to position [421, 0]
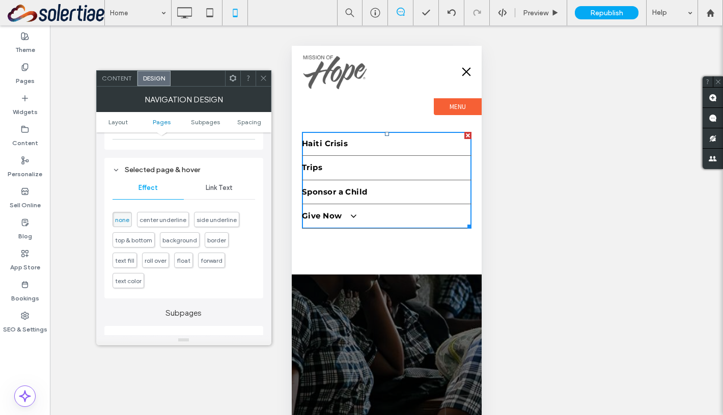
click at [222, 192] on span "Link Text" at bounding box center [219, 188] width 27 height 8
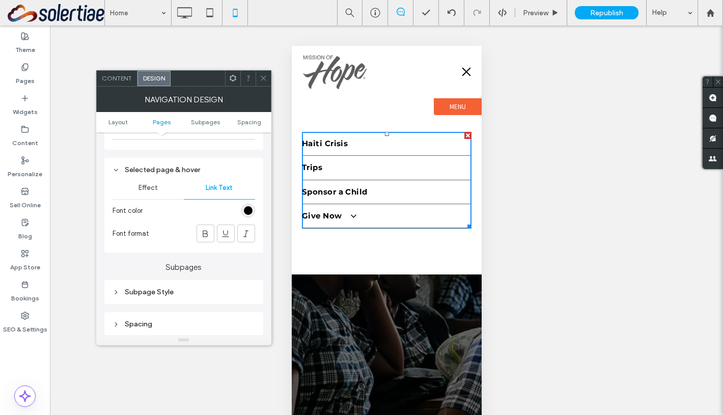
click at [242, 210] on div "rgb(0, 0, 0)" at bounding box center [248, 211] width 14 height 14
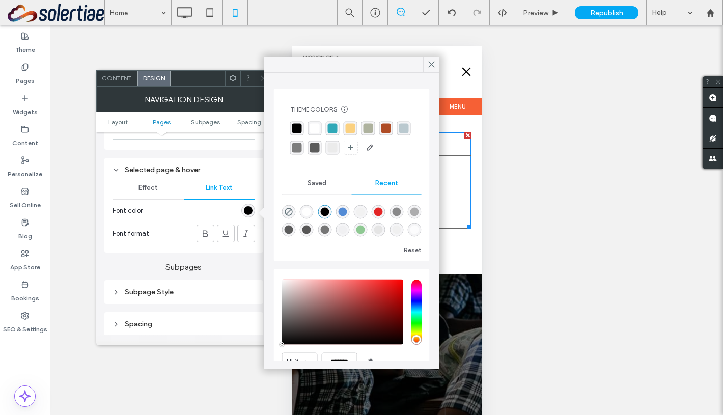
click at [310, 147] on div "rgba(92, 92, 92, 1)" at bounding box center [315, 148] width 10 height 10
click at [251, 172] on div "Selected page & hover" at bounding box center [184, 170] width 143 height 9
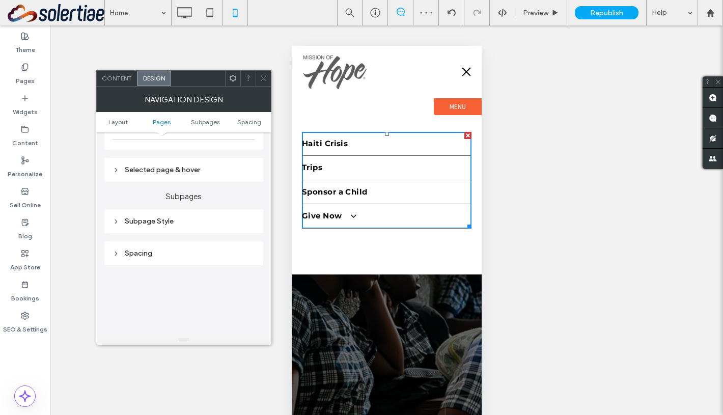
click at [182, 176] on div "Selected page & hover" at bounding box center [184, 170] width 143 height 14
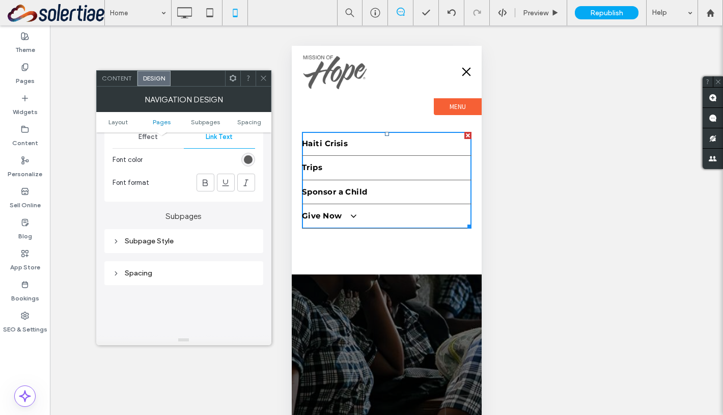
scroll to position [437, 0]
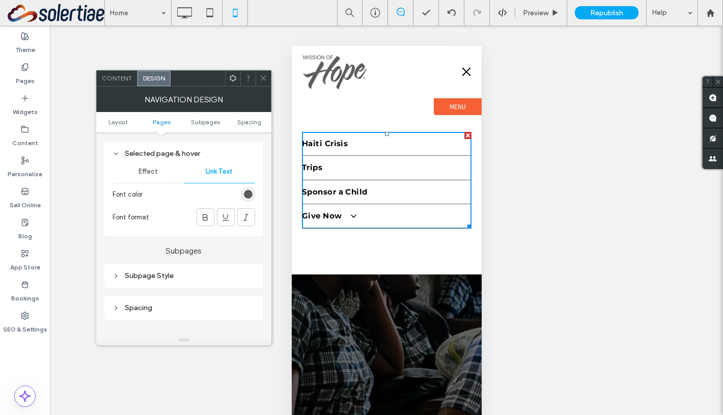
click at [246, 197] on div "rgba(92, 92, 92, 1)" at bounding box center [248, 194] width 9 height 9
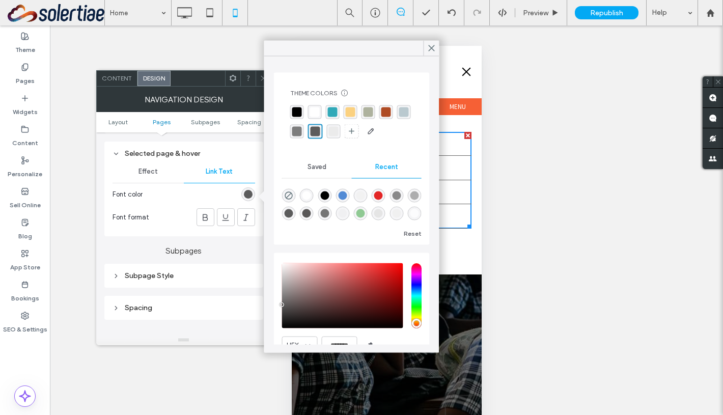
click at [220, 194] on div at bounding box center [201, 194] width 108 height 18
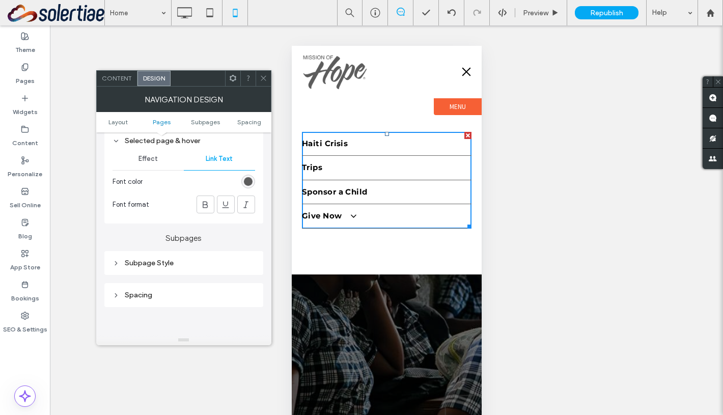
scroll to position [472, 0]
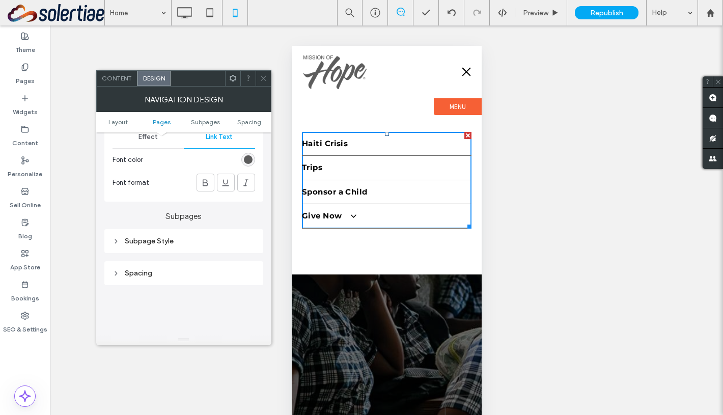
click at [153, 245] on div "Subpage Style" at bounding box center [184, 241] width 143 height 9
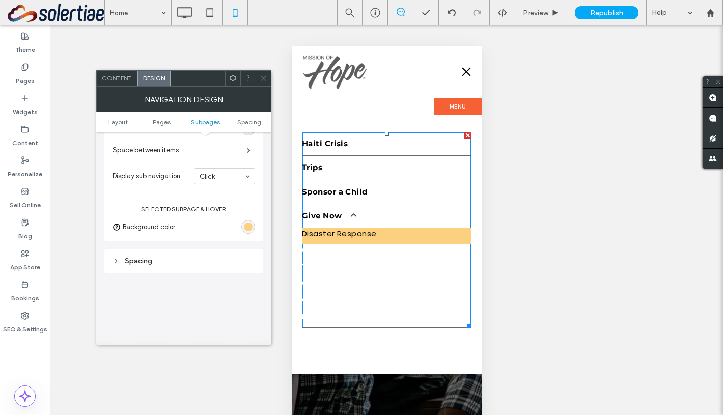
scroll to position [628, 0]
click at [258, 80] on div at bounding box center [263, 78] width 15 height 15
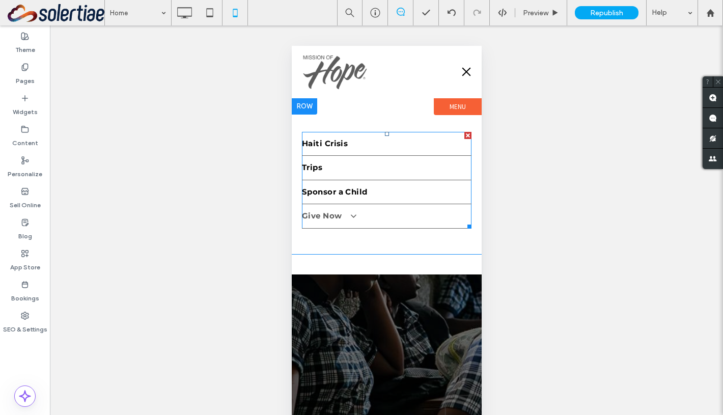
click at [351, 217] on span at bounding box center [348, 216] width 17 height 10
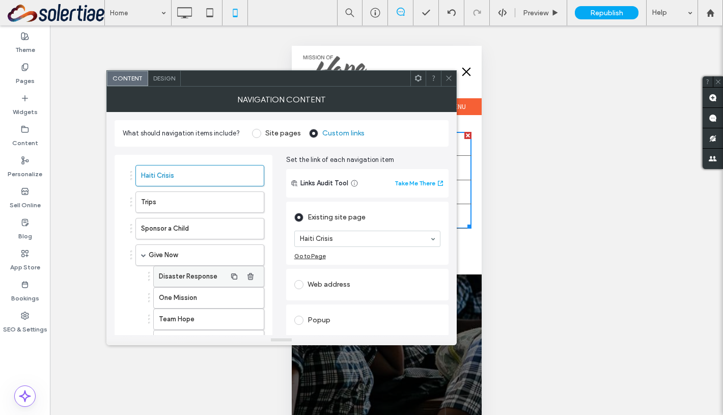
click at [191, 271] on label "Disaster Response" at bounding box center [192, 276] width 67 height 20
click at [447, 76] on icon at bounding box center [449, 78] width 8 height 8
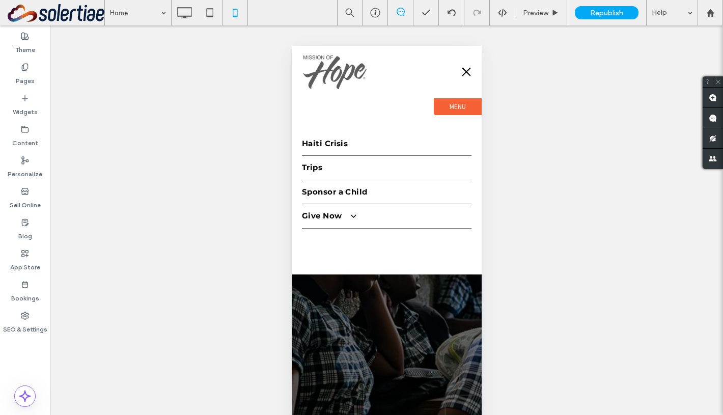
scroll to position [6, 0]
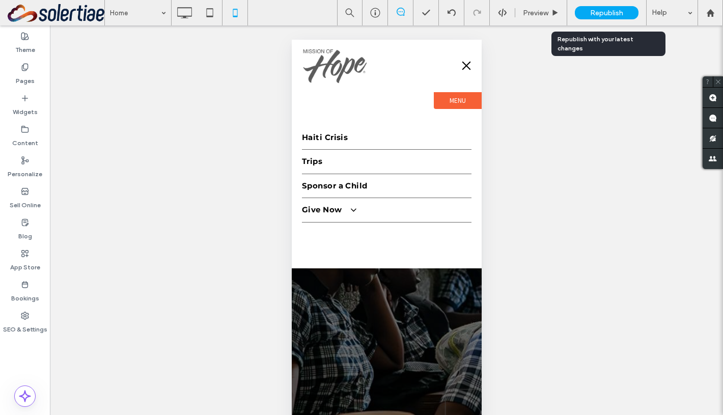
click at [615, 16] on span "Republish" at bounding box center [606, 13] width 33 height 9
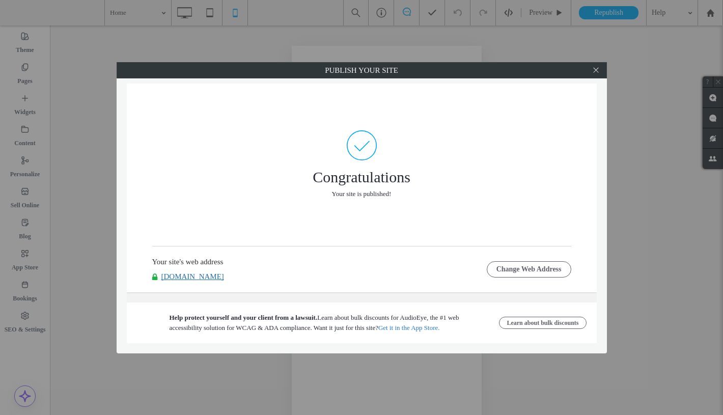
select select "***"
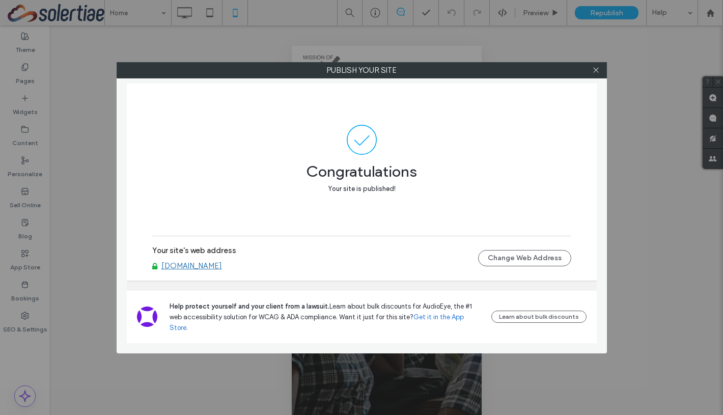
scroll to position [6, 0]
click at [595, 68] on icon at bounding box center [596, 70] width 8 height 8
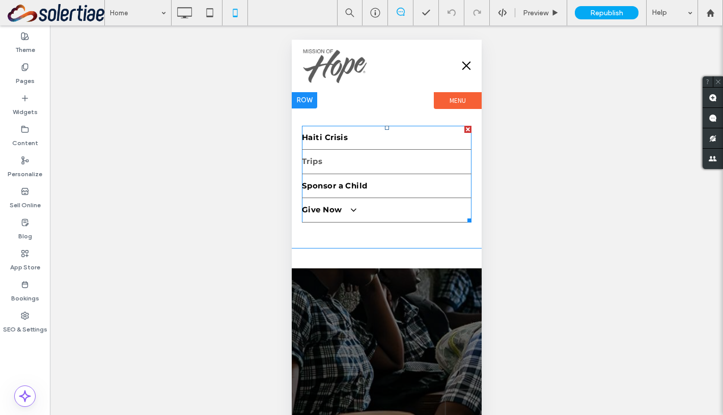
click at [408, 160] on link "Trips" at bounding box center [386, 162] width 170 height 24
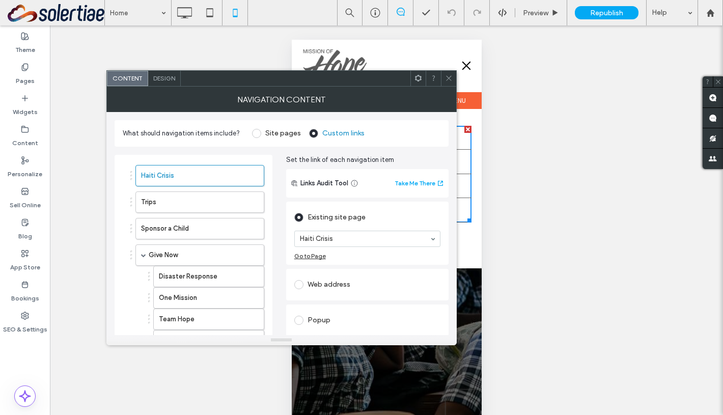
click at [162, 84] on div "Design" at bounding box center [164, 78] width 33 height 15
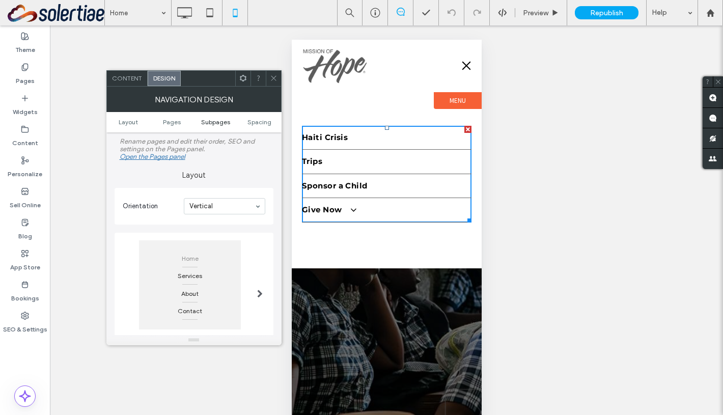
click at [212, 120] on span "Subpages" at bounding box center [215, 122] width 29 height 8
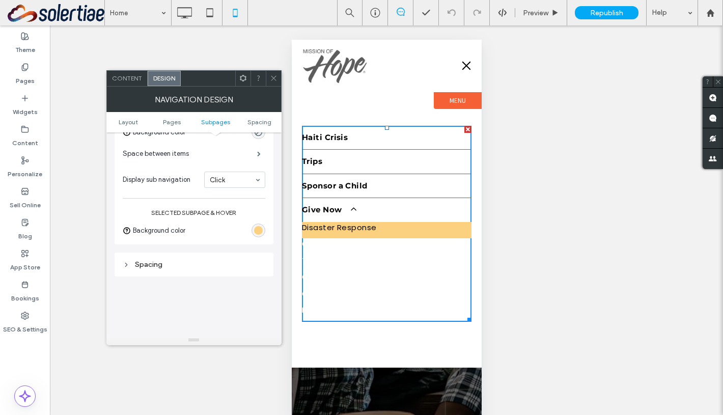
scroll to position [374, 0]
click at [256, 237] on div "rgb(251, 209, 128)" at bounding box center [259, 230] width 14 height 14
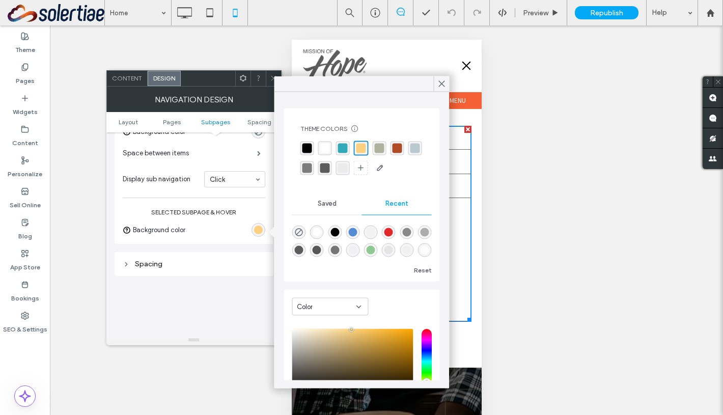
click at [326, 152] on div "rgba(255,255,255,1)" at bounding box center [325, 149] width 10 height 10
click at [214, 242] on div "Subpage Style Link Style Link Text Background color Space between items Display…" at bounding box center [194, 161] width 159 height 165
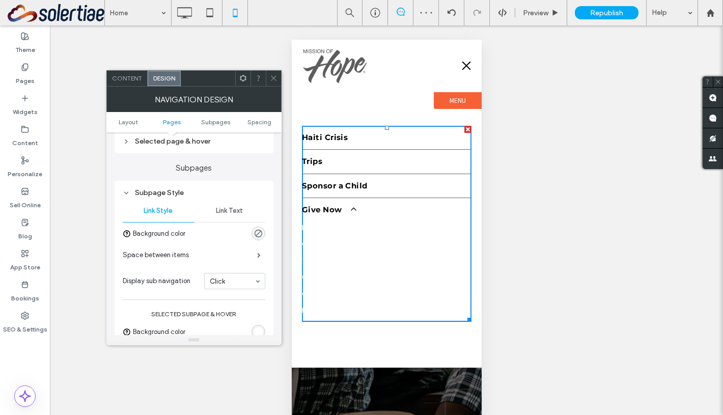
click at [229, 218] on div "Link Text" at bounding box center [229, 211] width 71 height 22
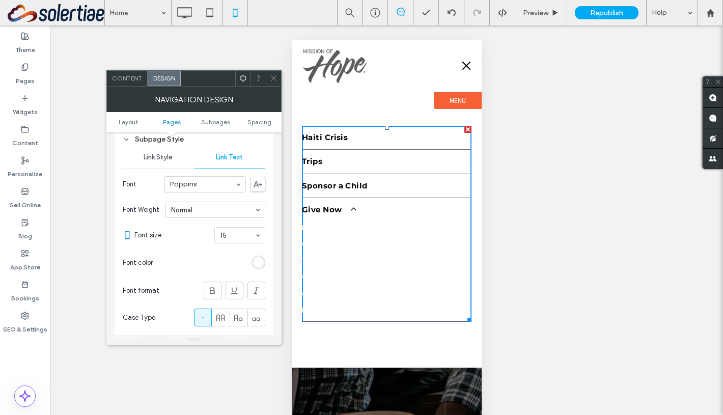
scroll to position [348, 0]
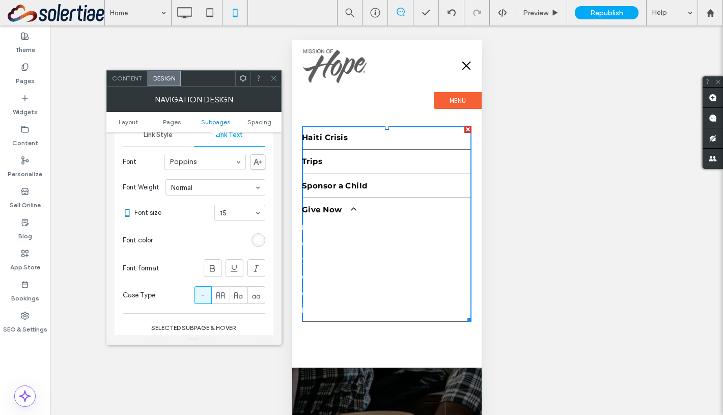
click at [255, 243] on div "rgb(255, 255, 255)" at bounding box center [258, 240] width 9 height 9
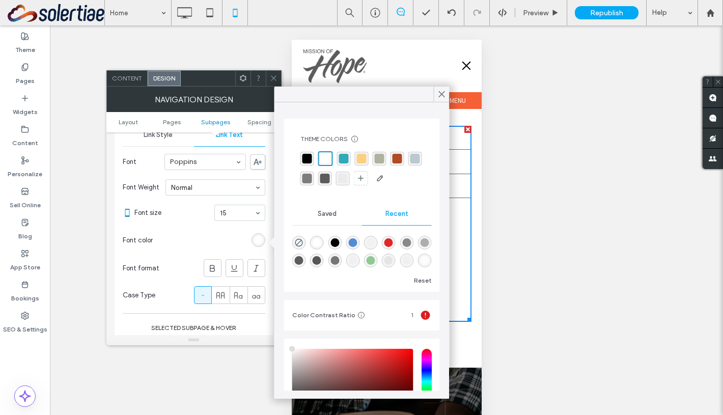
click at [342, 164] on div "rgba(49, 169, 184, 1)" at bounding box center [344, 159] width 14 height 14
click at [272, 78] on icon at bounding box center [274, 78] width 8 height 8
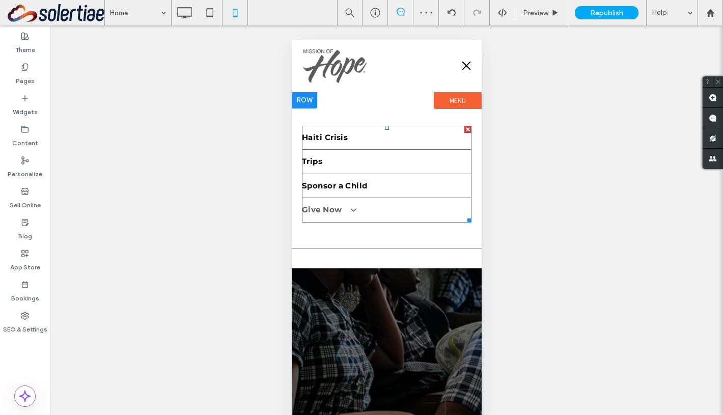
click at [341, 213] on span at bounding box center [348, 210] width 17 height 10
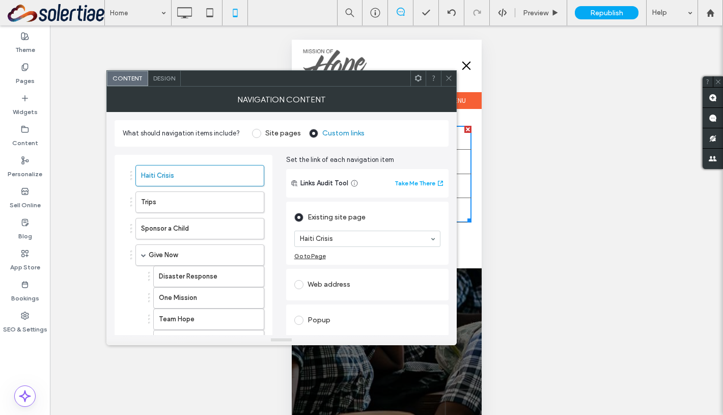
click at [159, 76] on span "Design" at bounding box center [164, 78] width 22 height 8
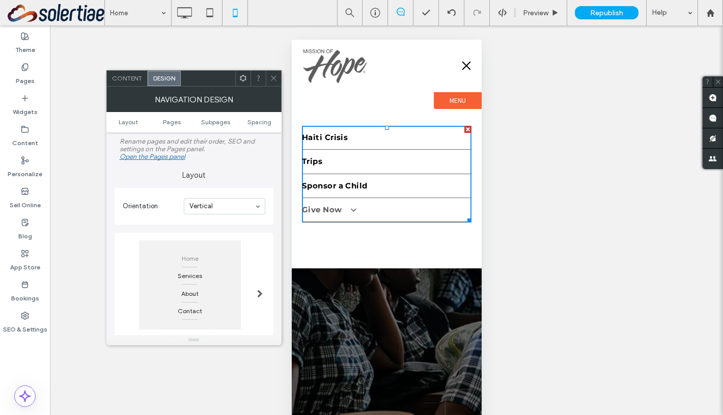
click at [353, 209] on span at bounding box center [348, 210] width 17 height 10
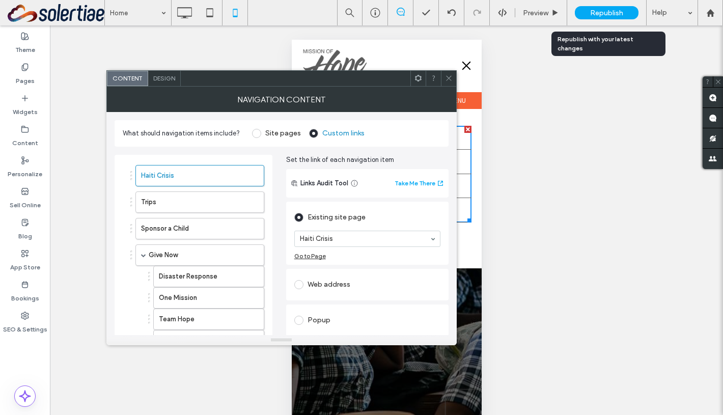
click at [605, 10] on span "Republish" at bounding box center [606, 13] width 33 height 9
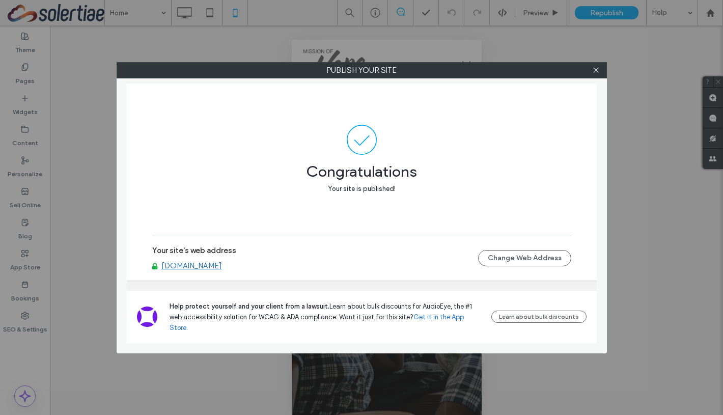
click at [602, 71] on div at bounding box center [596, 70] width 15 height 15
click at [598, 71] on icon at bounding box center [596, 70] width 8 height 8
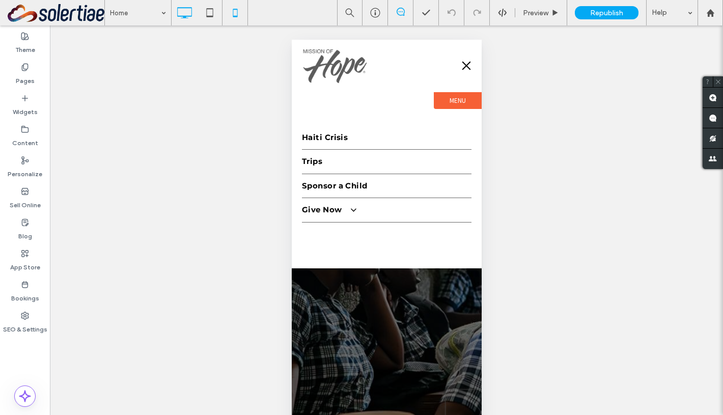
click at [180, 7] on icon at bounding box center [184, 13] width 20 height 20
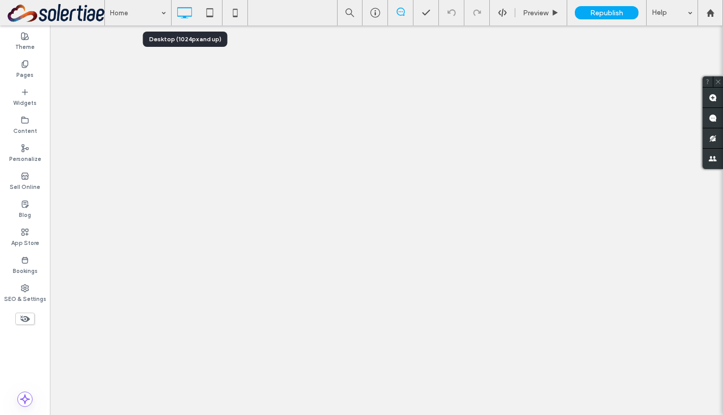
scroll to position [0, 0]
